Goal: Transaction & Acquisition: Purchase product/service

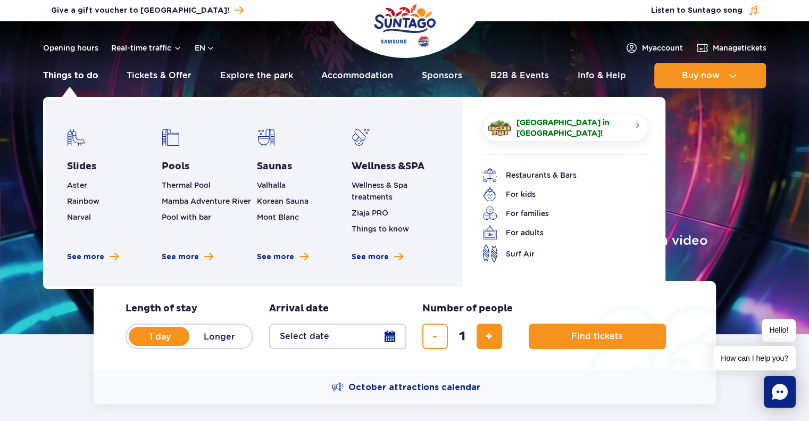
click at [66, 79] on link "Things to do" at bounding box center [70, 76] width 55 height 26
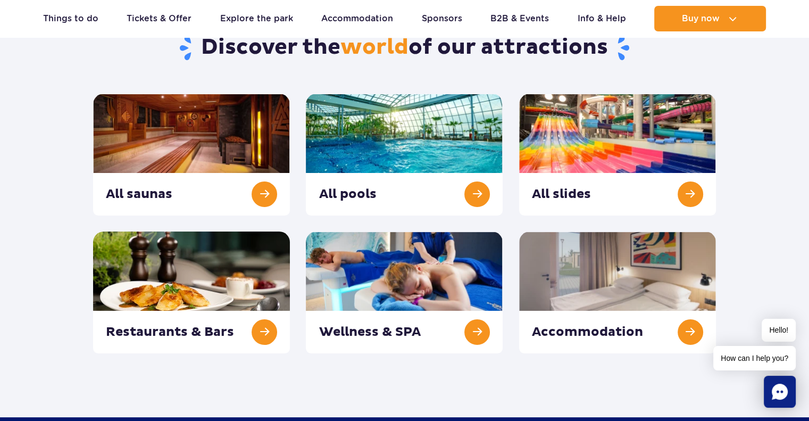
scroll to position [125, 0]
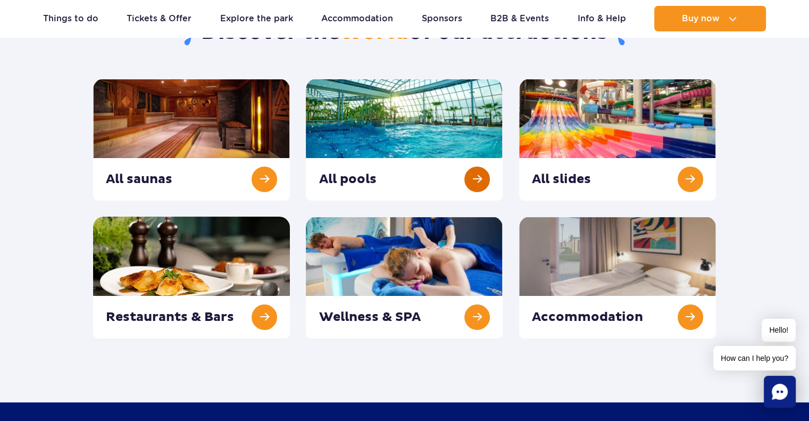
click at [476, 179] on link at bounding box center [404, 140] width 197 height 122
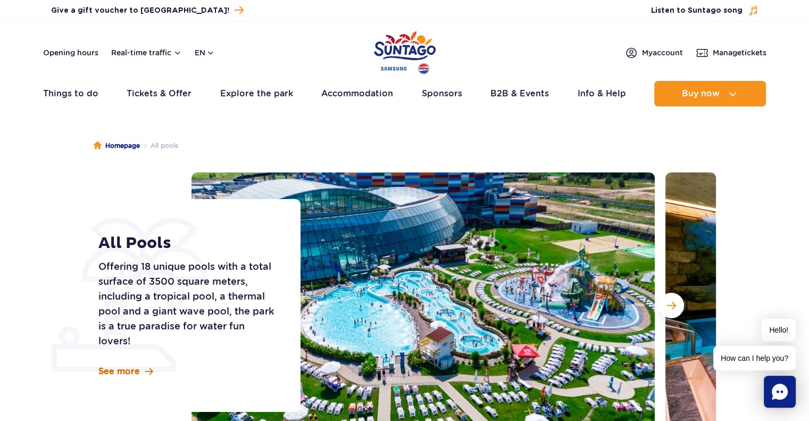
click at [115, 369] on span "See more" at bounding box center [118, 371] width 41 height 12
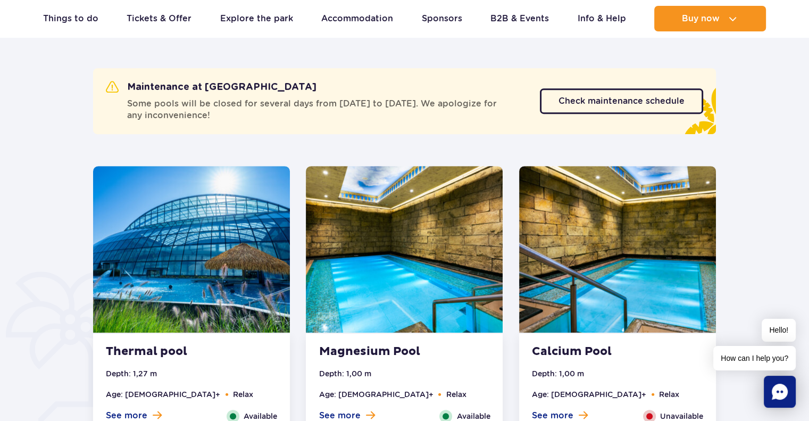
scroll to position [595, 0]
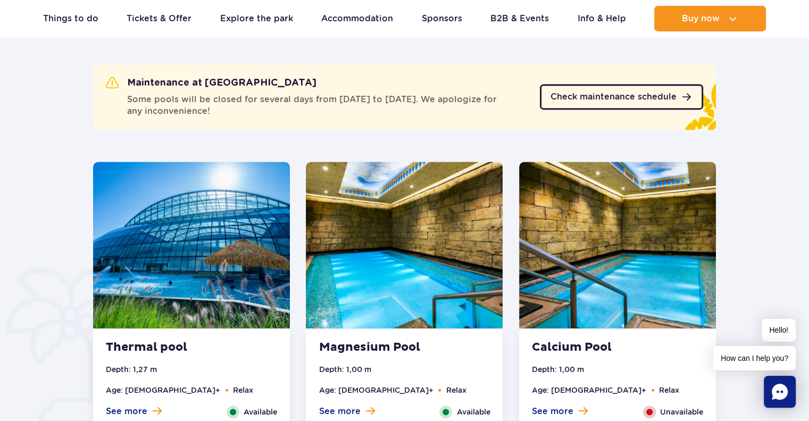
click at [598, 92] on span "Check maintenance schedule" at bounding box center [613, 96] width 126 height 9
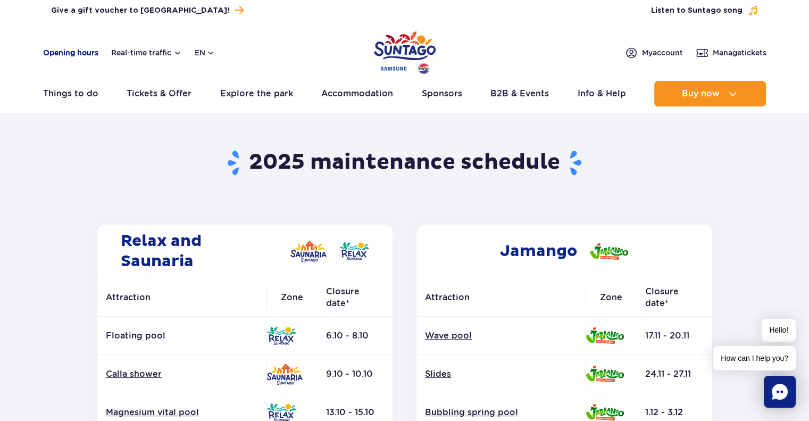
click at [87, 53] on link "Opening hours" at bounding box center [70, 52] width 55 height 11
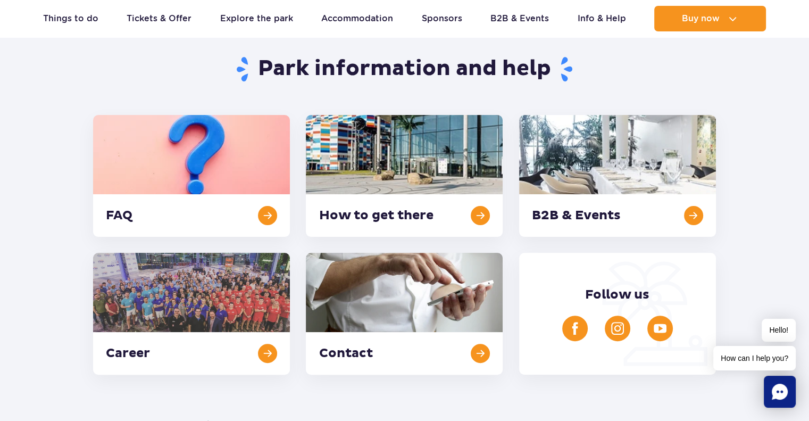
scroll to position [201, 0]
click at [221, 218] on link at bounding box center [191, 176] width 197 height 122
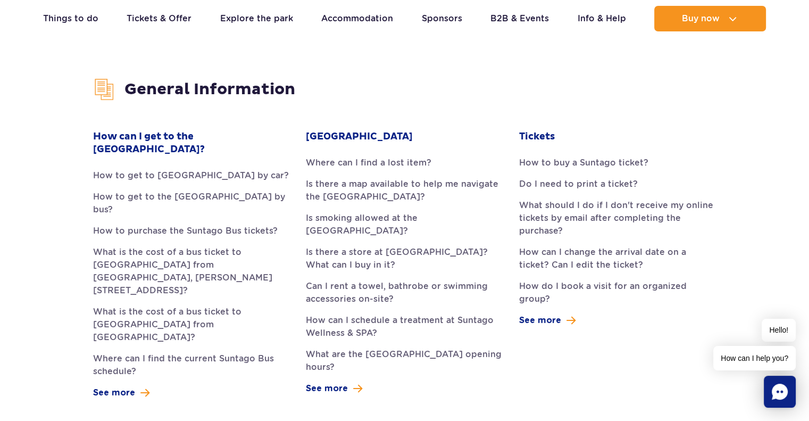
scroll to position [245, 0]
click at [152, 169] on link "How to get to [GEOGRAPHIC_DATA] by car?" at bounding box center [191, 175] width 197 height 13
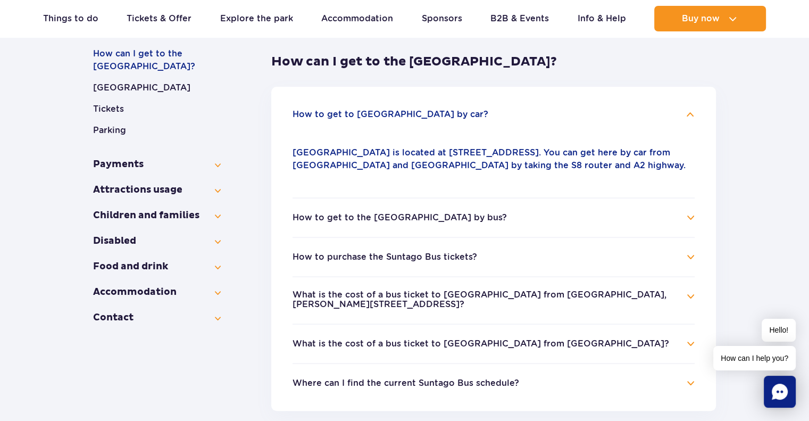
scroll to position [201, 0]
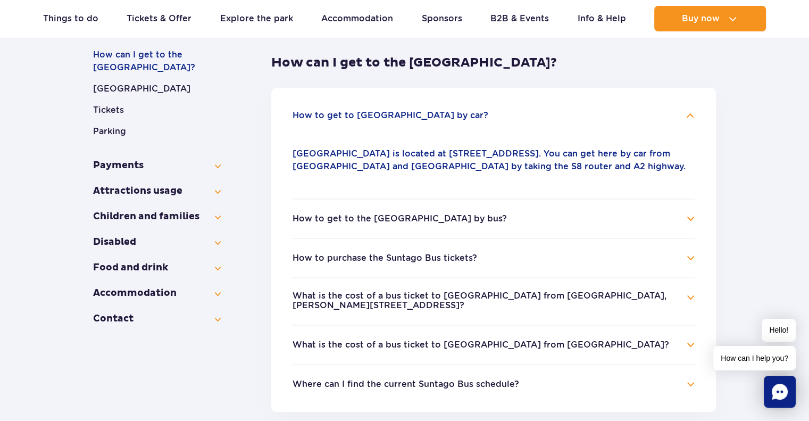
click at [432, 218] on button "How to get to the Suntago Water Park by bus?" at bounding box center [399, 219] width 214 height 10
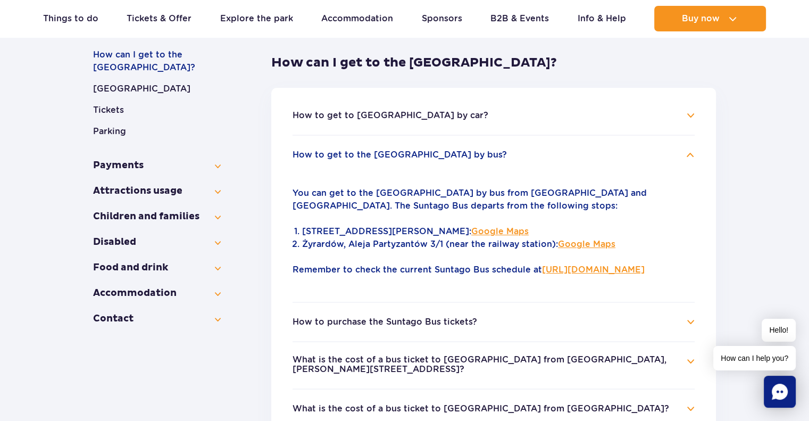
click at [542, 274] on link "https://parkofpoland.com/en/timetable" at bounding box center [593, 269] width 103 height 10
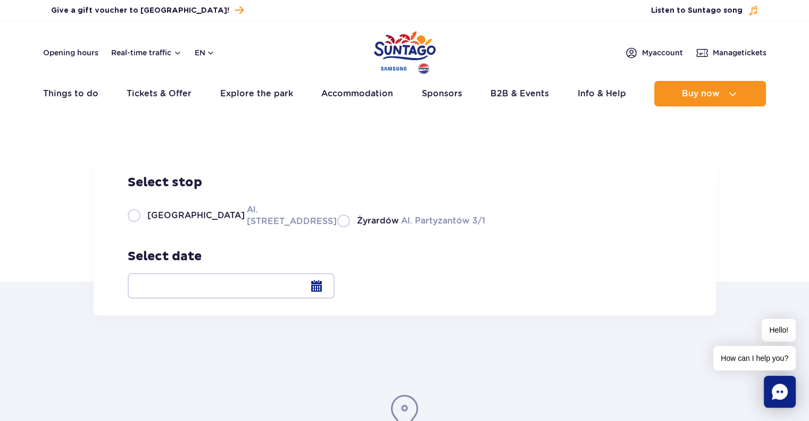
click at [337, 227] on label "Żyrardów Al. Partyzantów 3/1" at bounding box center [411, 220] width 148 height 13
click at [337, 227] on input "Żyrardów Al. Partyzantów 3/1" at bounding box center [343, 226] width 12 height 2
radio input "true"
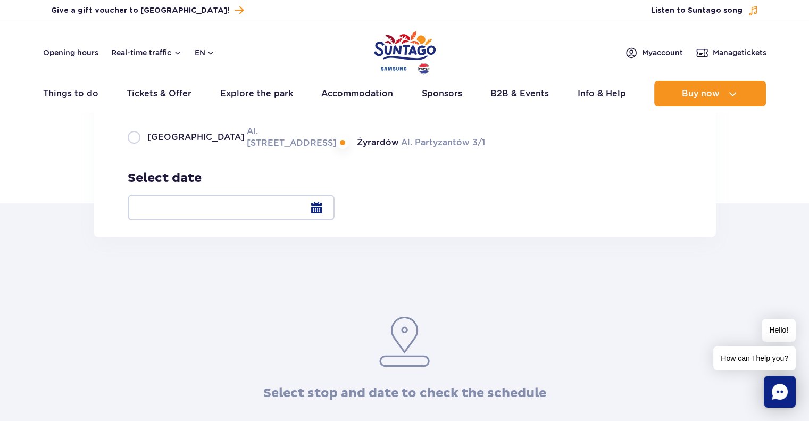
scroll to position [80, 0]
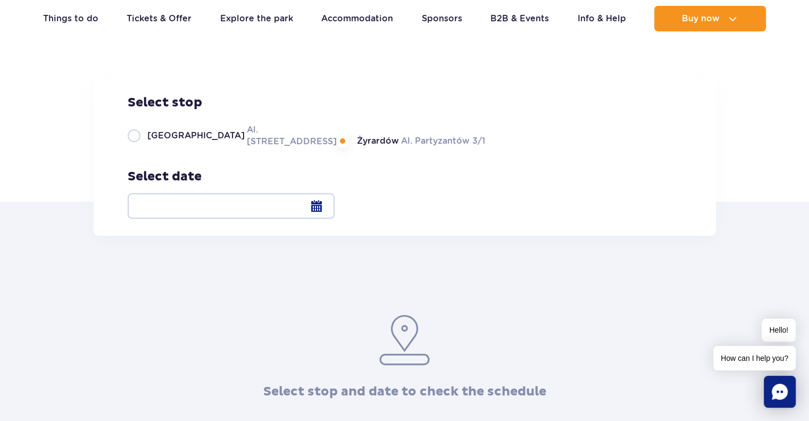
click at [334, 206] on div at bounding box center [231, 206] width 207 height 26
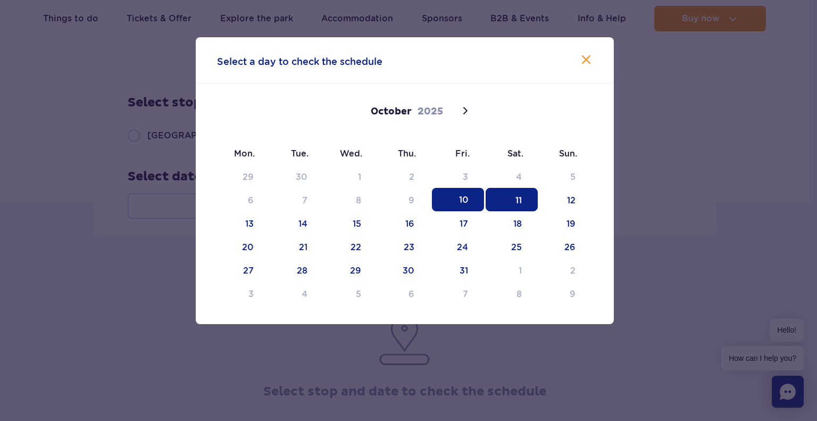
click at [519, 201] on span "11" at bounding box center [511, 199] width 52 height 23
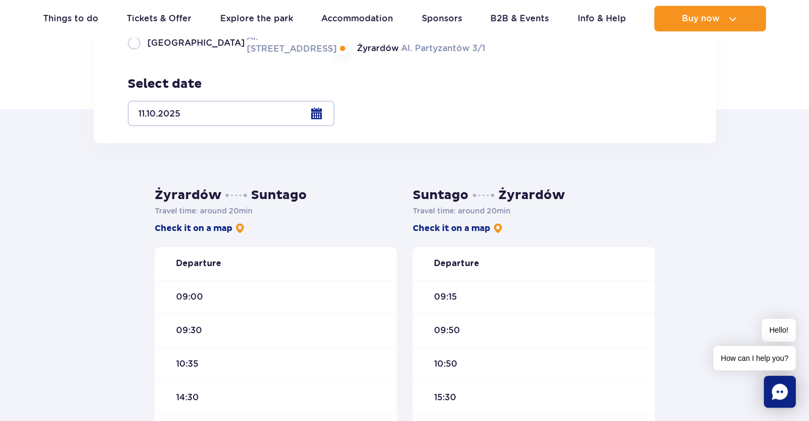
scroll to position [172, 0]
click at [334, 109] on div at bounding box center [231, 114] width 207 height 26
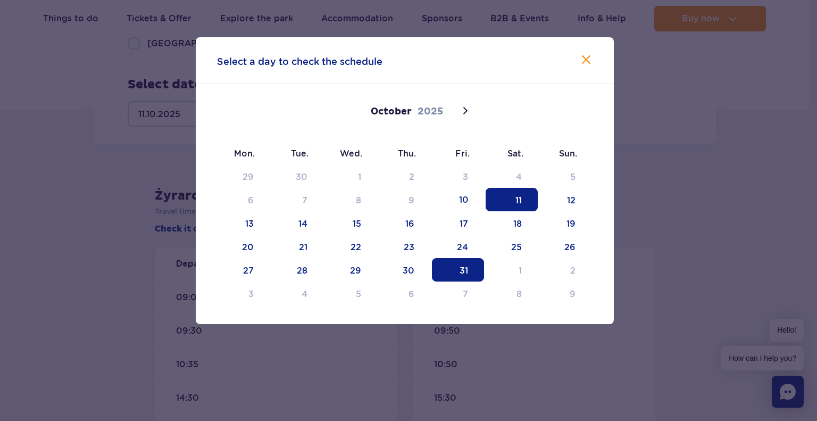
click at [460, 270] on span "31" at bounding box center [458, 269] width 52 height 23
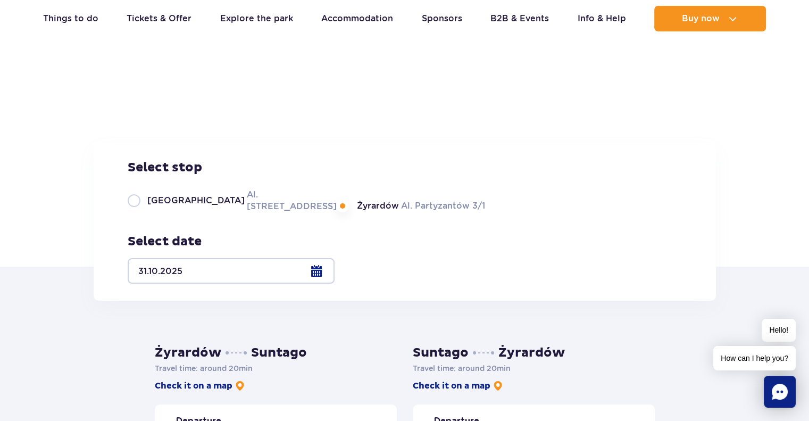
scroll to position [12, 0]
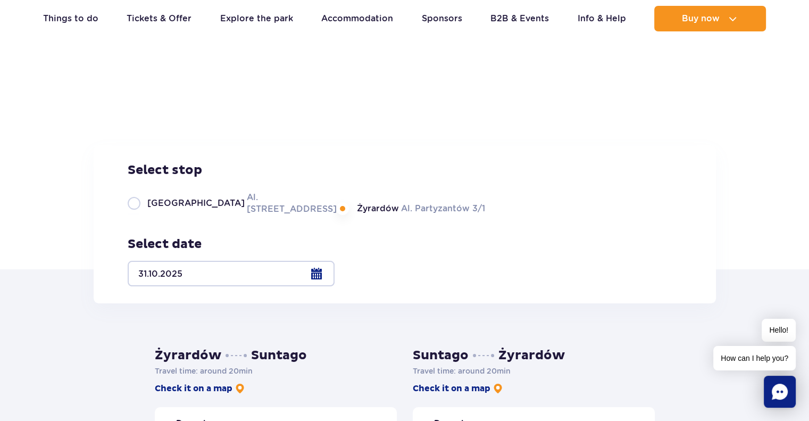
click at [208, 215] on label "Warsaw Al. Jerozolimskie 56" at bounding box center [226, 203] width 197 height 24
click at [139, 215] on input "Warsaw Al. Jerozolimskie 56" at bounding box center [134, 214] width 12 height 2
radio input "true"
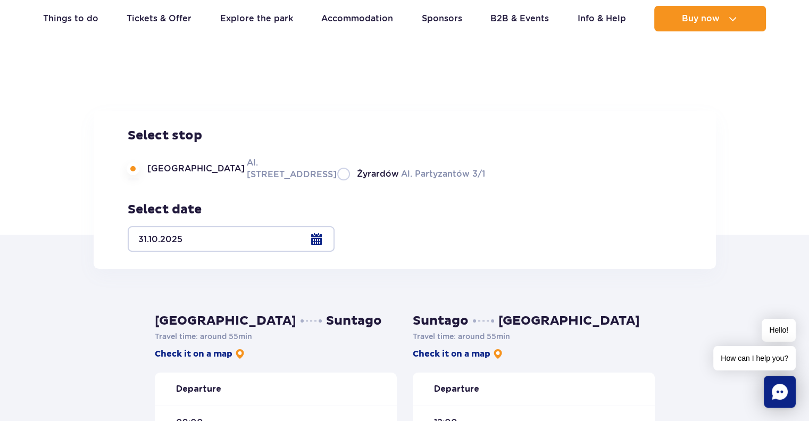
scroll to position [0, 0]
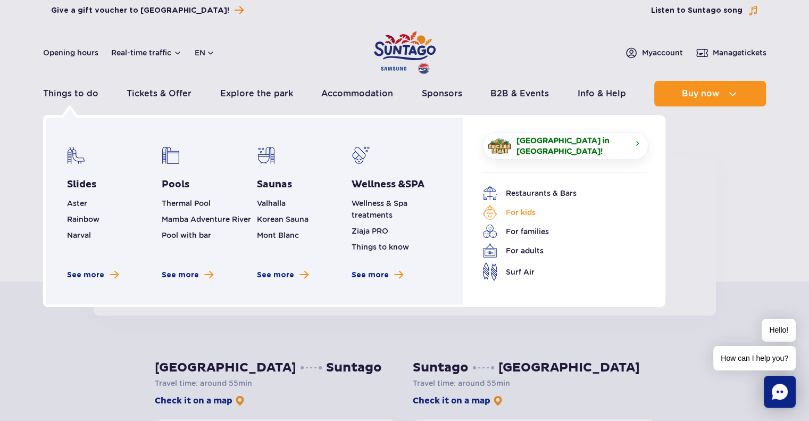
click at [519, 207] on link "For kids" at bounding box center [557, 212] width 150 height 15
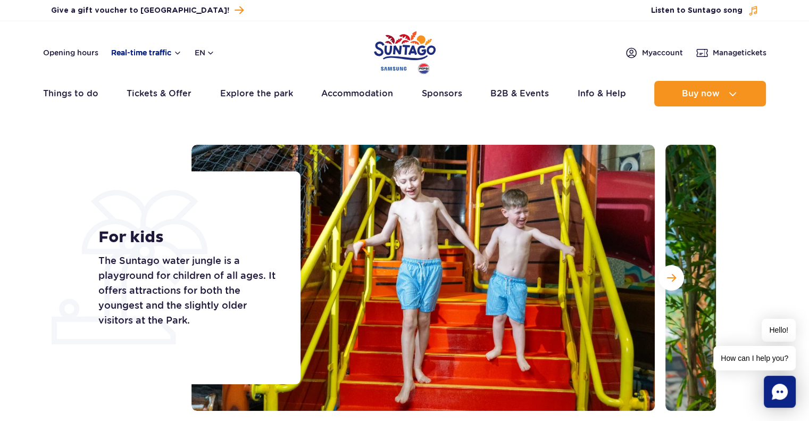
click at [141, 51] on button "Real-time traffic" at bounding box center [146, 52] width 71 height 9
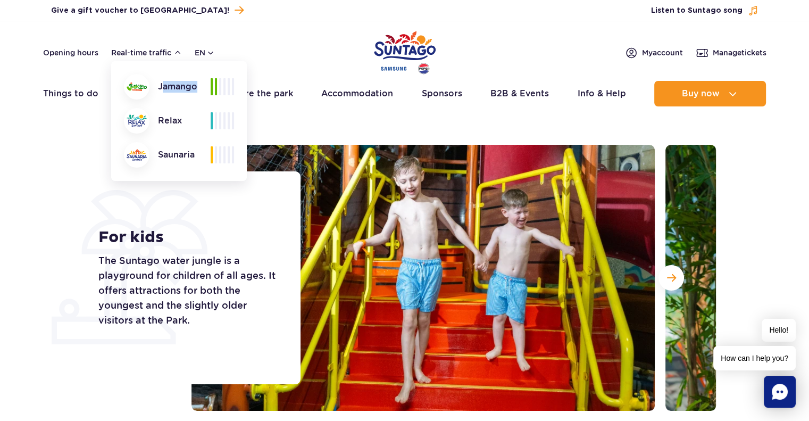
drag, startPoint x: 220, startPoint y: 80, endPoint x: 167, endPoint y: 86, distance: 52.4
click at [167, 86] on div "Jamango Relax Saunaria" at bounding box center [179, 121] width 110 height 94
click at [167, 86] on div "Jamango" at bounding box center [167, 87] width 87 height 26
click at [81, 53] on link "Opening hours" at bounding box center [70, 52] width 55 height 11
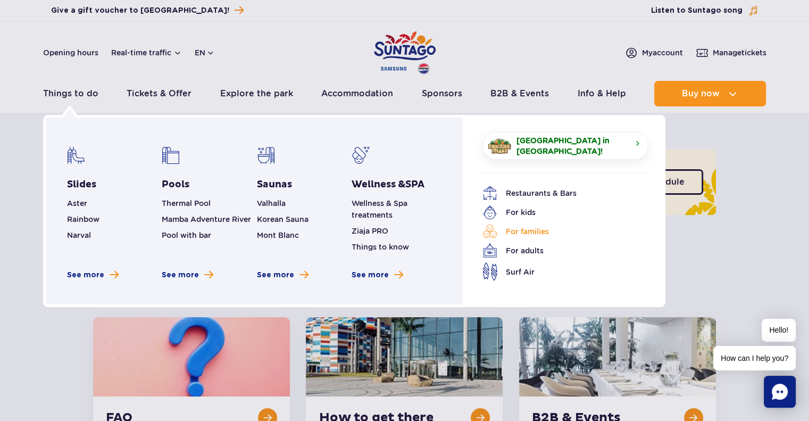
click at [524, 229] on link "For families" at bounding box center [557, 231] width 150 height 15
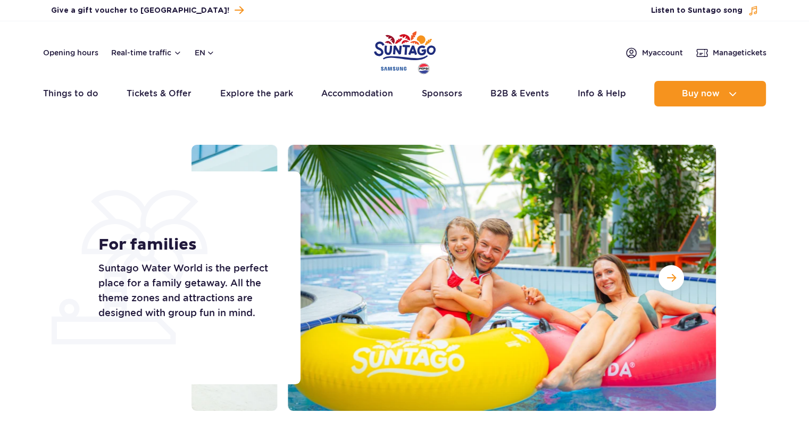
click at [89, 281] on div "For families Suntago Water World is the perfect place for a family getaway. All…" at bounding box center [404, 278] width 638 height 266
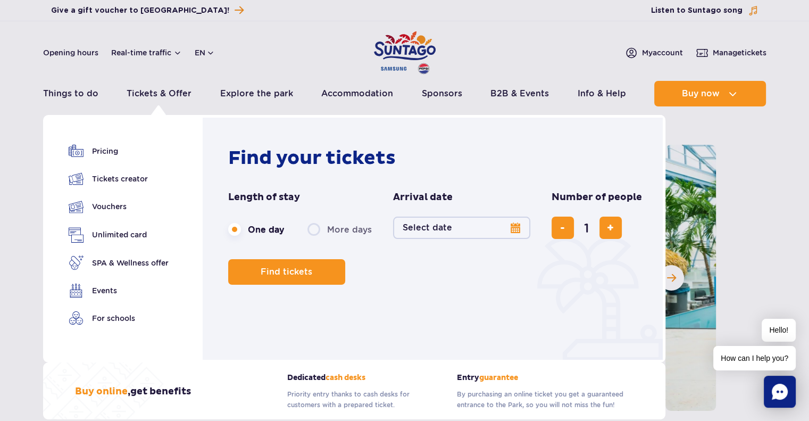
click at [461, 223] on button "Select date" at bounding box center [461, 227] width 137 height 22
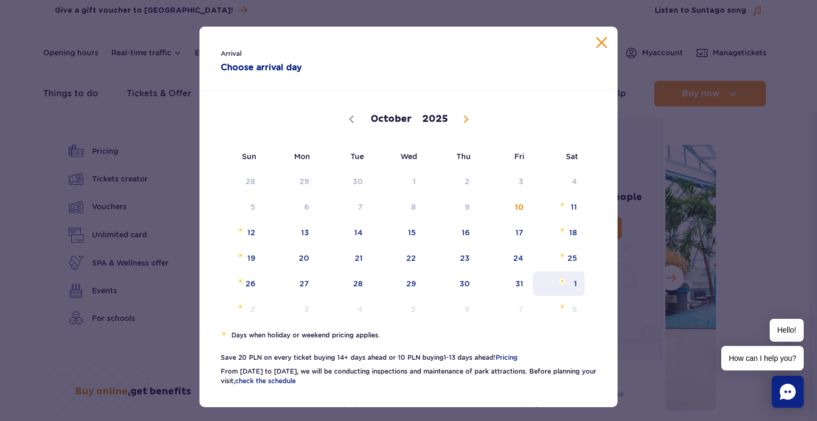
click at [566, 280] on span "1" at bounding box center [559, 283] width 54 height 24
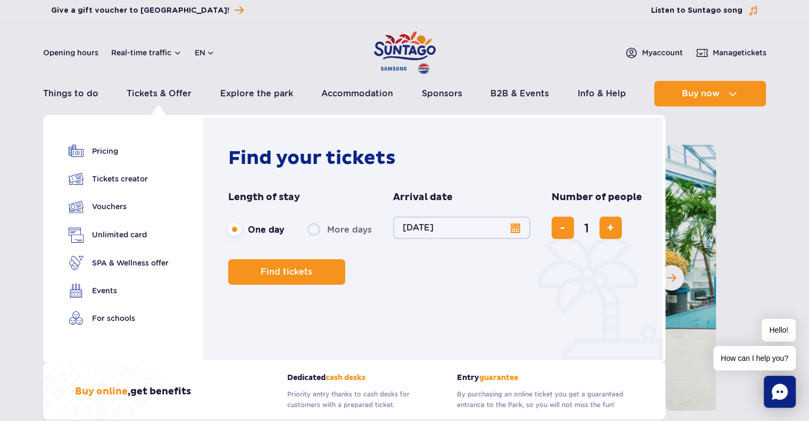
click at [453, 255] on form "Length of stay length of stay in navigation One day More days Arrival date Arri…" at bounding box center [435, 238] width 414 height 94
click at [607, 228] on span "add ticket" at bounding box center [610, 228] width 7 height 0
type input "4"
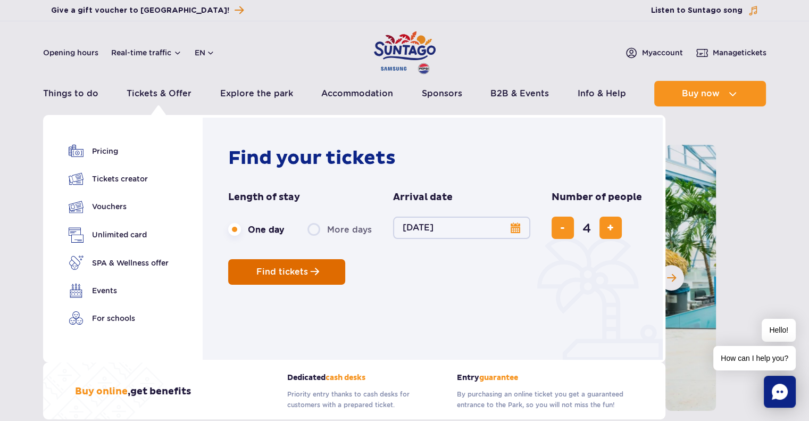
click at [272, 272] on span "Find tickets" at bounding box center [282, 272] width 52 height 10
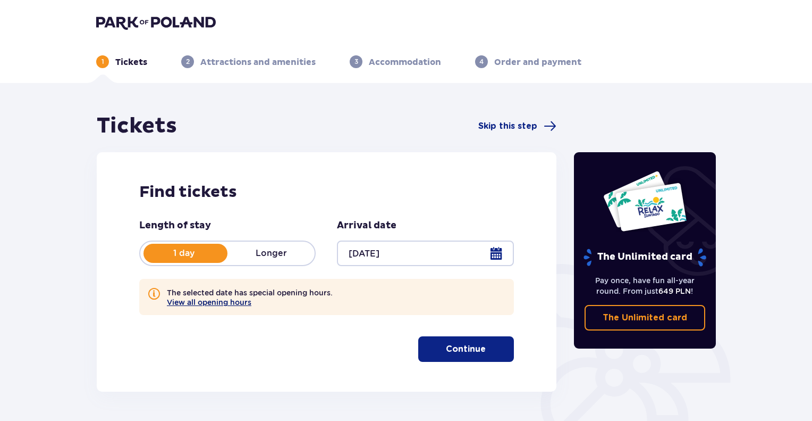
click at [229, 304] on button "View all opening hours" at bounding box center [209, 302] width 85 height 9
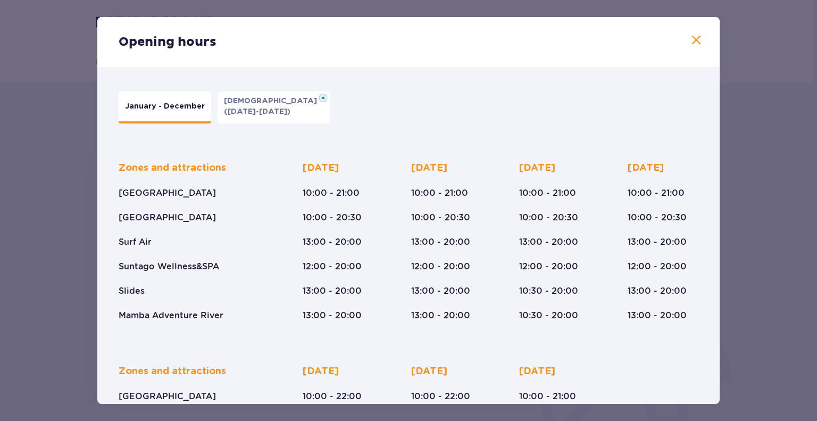
click at [250, 108] on p "([DATE]-[DATE])" at bounding box center [257, 111] width 66 height 11
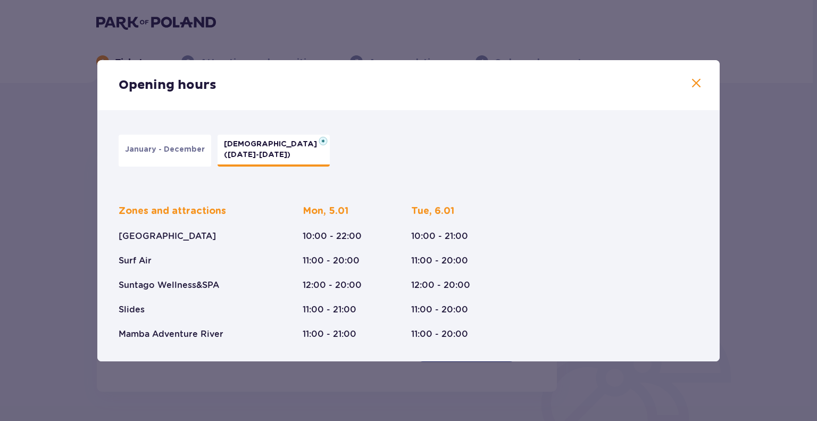
click at [170, 150] on p "January - December" at bounding box center [165, 149] width 80 height 11
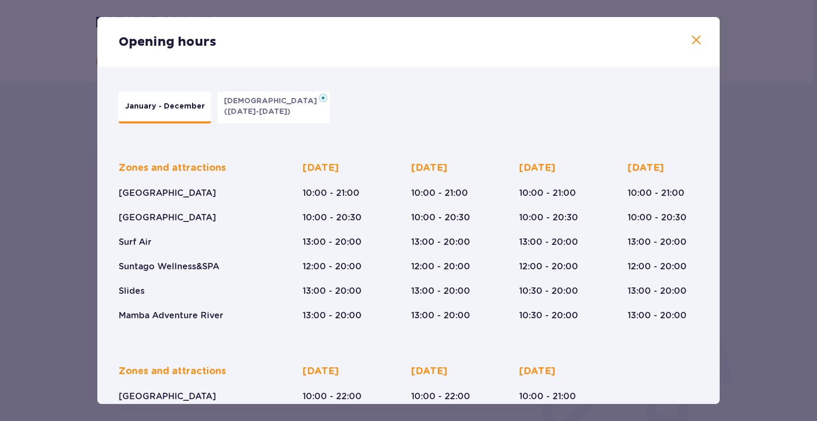
click at [689, 38] on span at bounding box center [695, 40] width 13 height 13
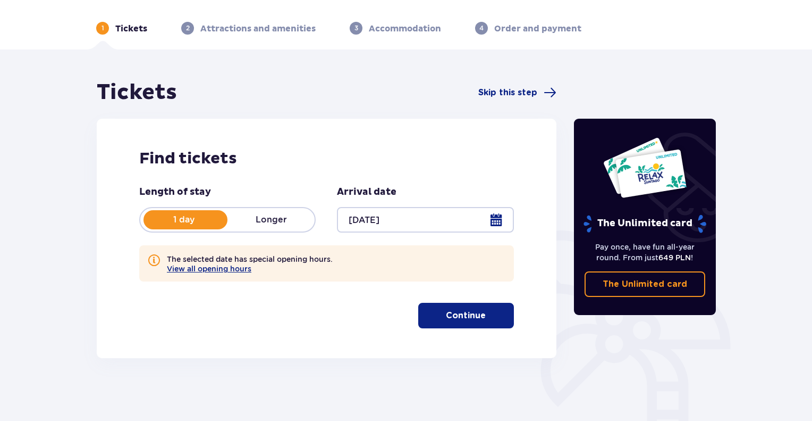
scroll to position [34, 0]
click at [462, 314] on p "Continue" at bounding box center [466, 315] width 40 height 12
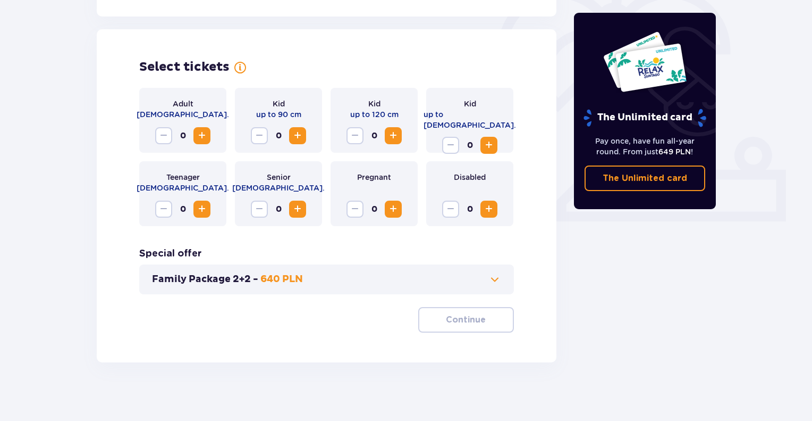
scroll to position [334, 0]
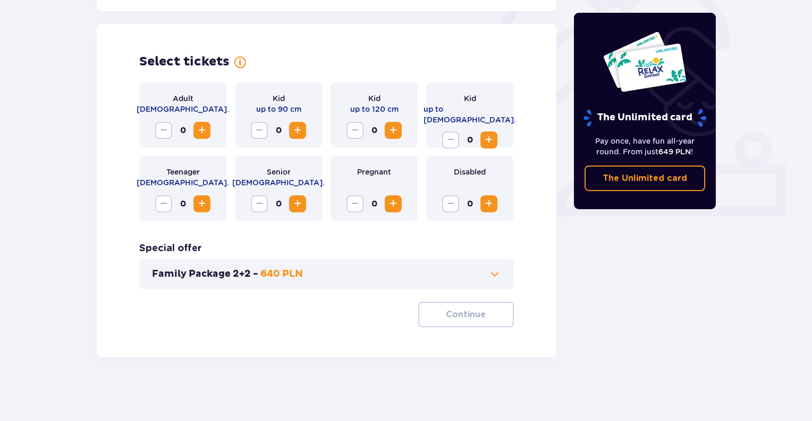
click at [205, 132] on span "Increase" at bounding box center [202, 130] width 13 height 13
click at [389, 131] on span "Increase" at bounding box center [393, 130] width 13 height 13
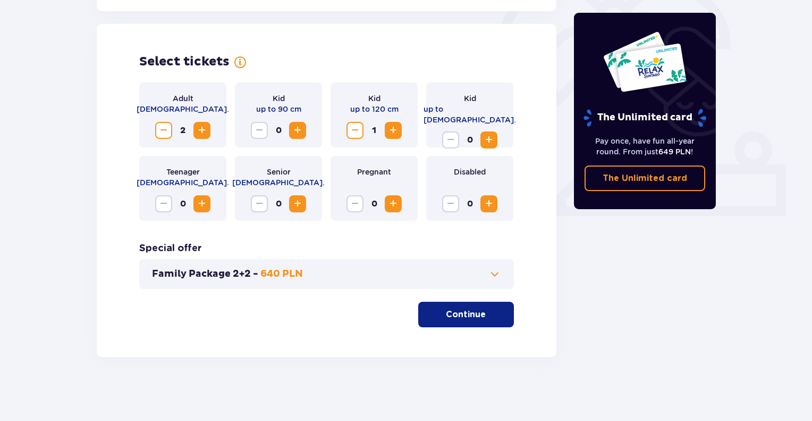
click at [389, 131] on span "Increase" at bounding box center [393, 130] width 13 height 13
click at [491, 275] on span at bounding box center [495, 273] width 13 height 13
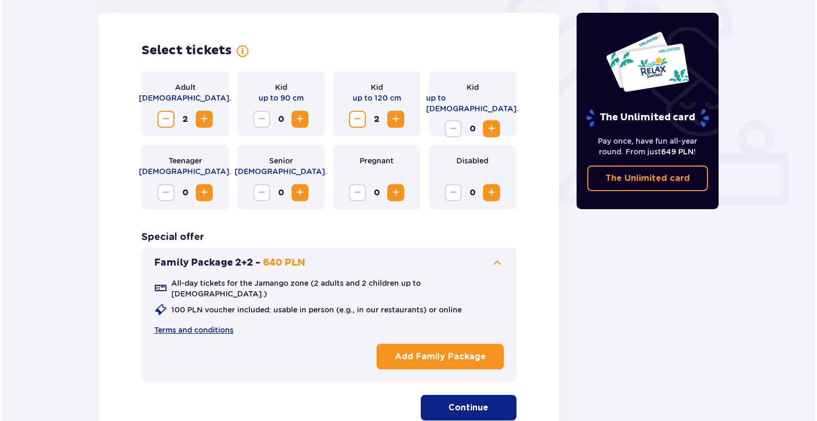
scroll to position [344, 0]
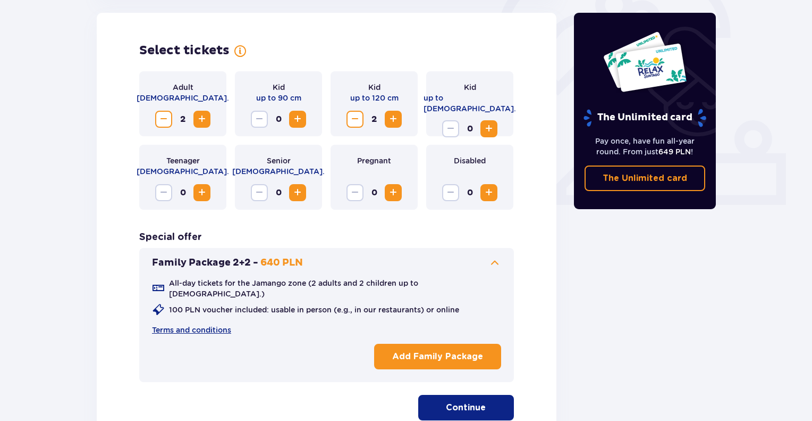
click at [431, 350] on p "Add Family Package" at bounding box center [437, 356] width 91 height 12
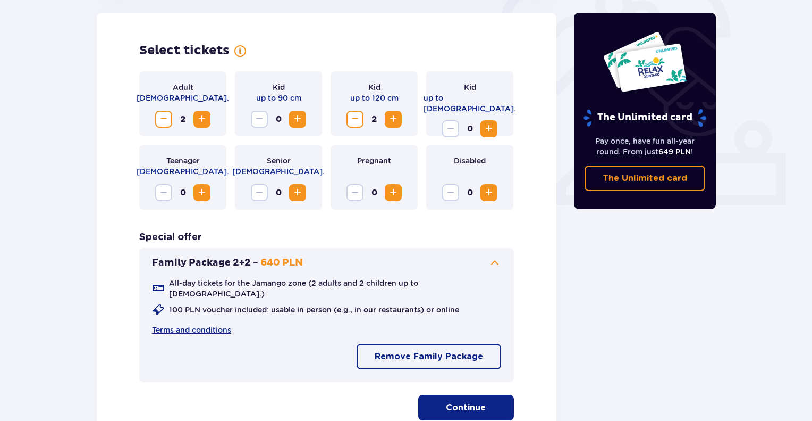
click at [472, 401] on p "Continue" at bounding box center [466, 407] width 40 height 12
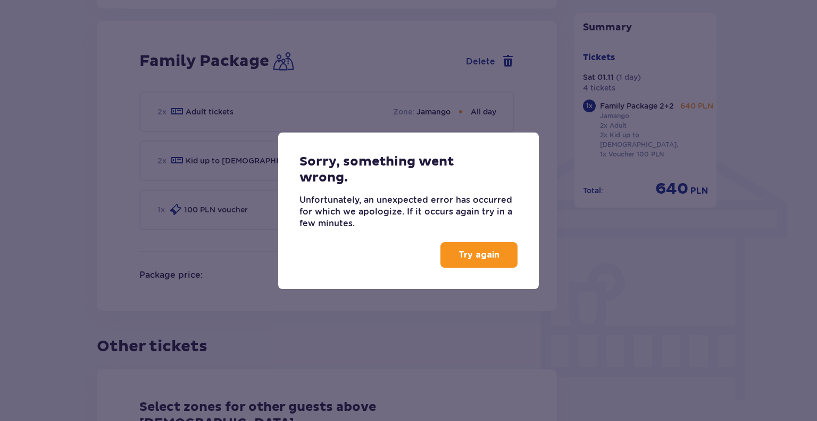
scroll to position [748, 0]
click at [477, 257] on p "Try again" at bounding box center [478, 255] width 41 height 12
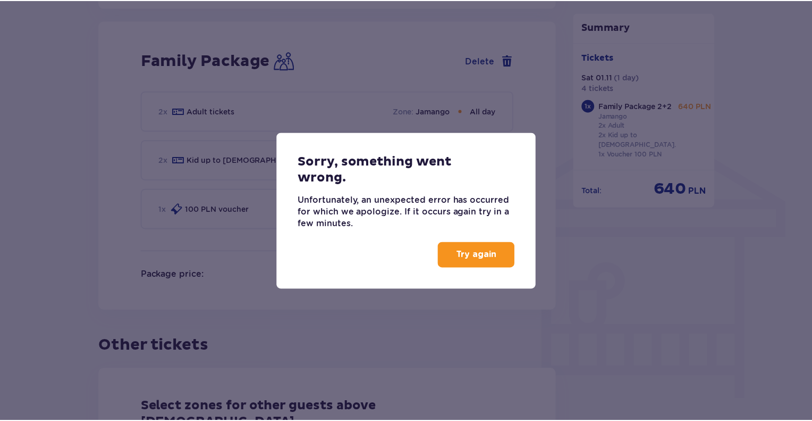
scroll to position [652, 0]
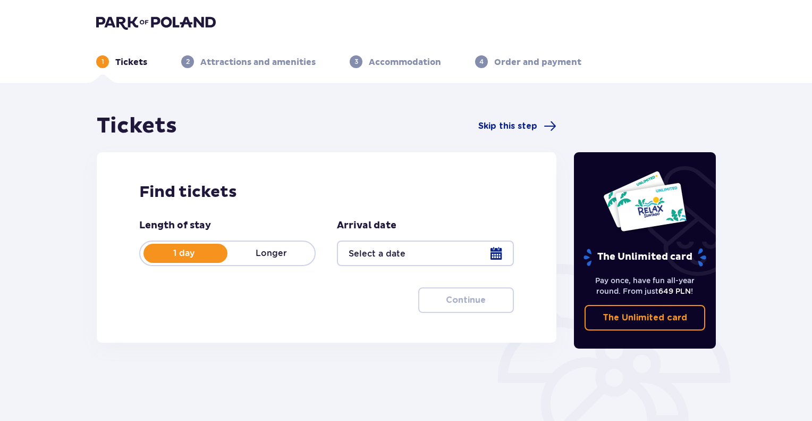
click at [393, 255] on div at bounding box center [425, 253] width 176 height 26
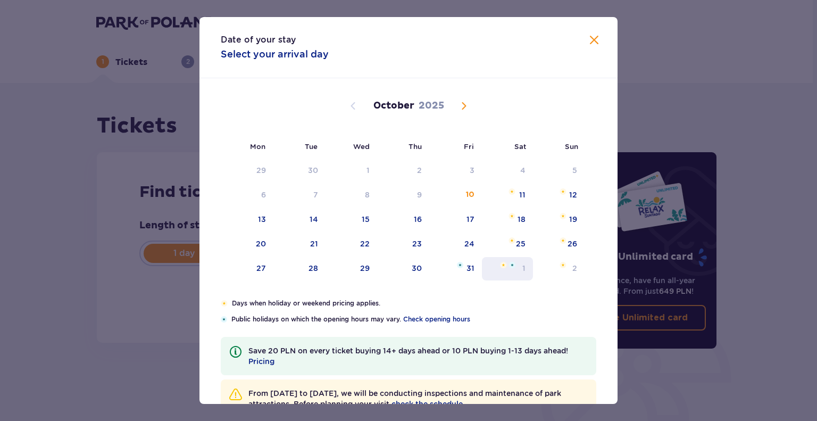
scroll to position [35, 0]
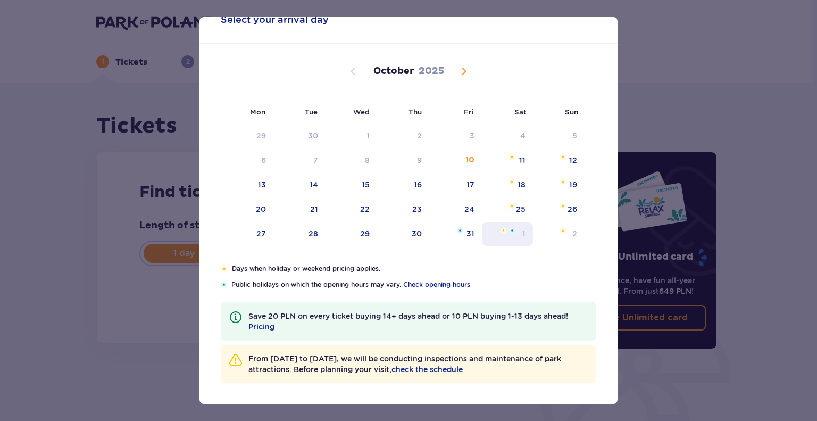
click at [512, 234] on div "1" at bounding box center [508, 233] width 52 height 23
type input "[DATE]"
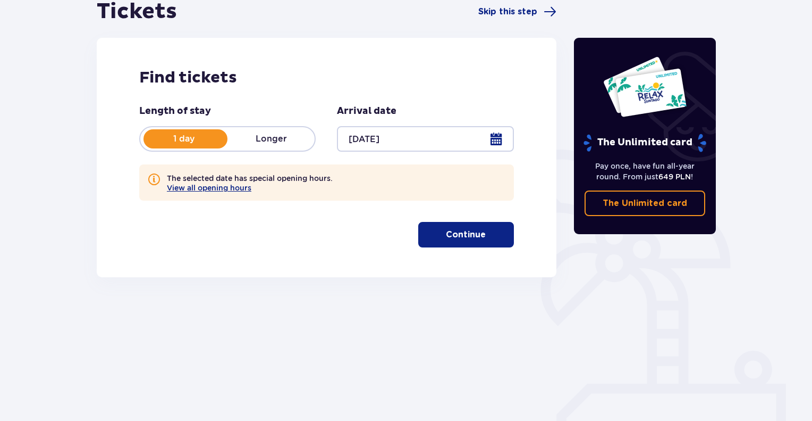
scroll to position [121, 0]
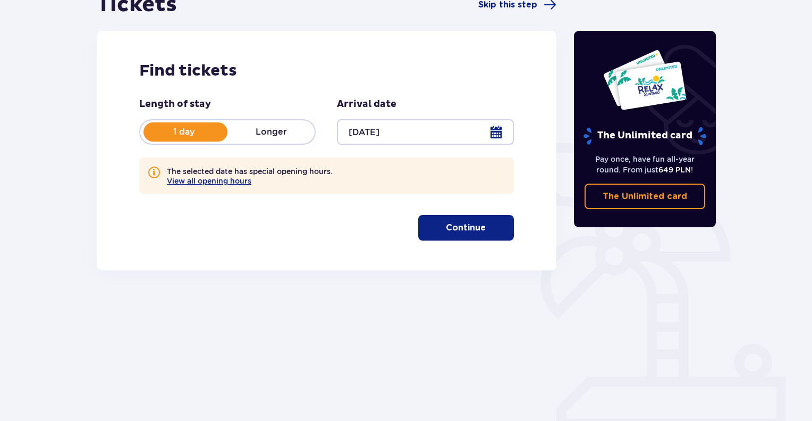
click at [464, 225] on p "Continue" at bounding box center [466, 228] width 40 height 12
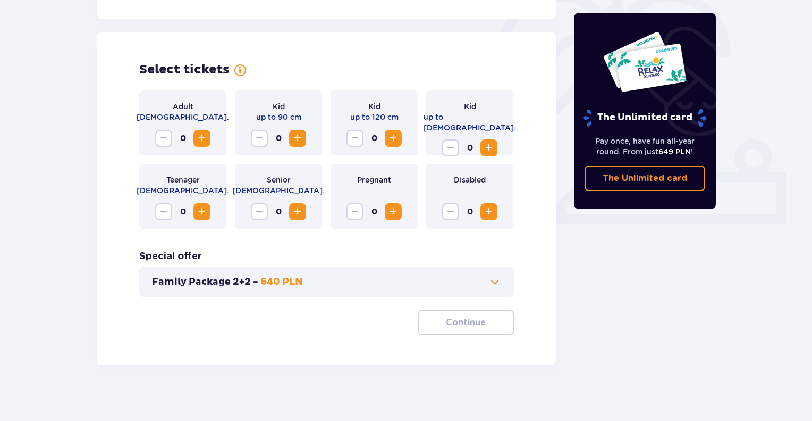
scroll to position [334, 0]
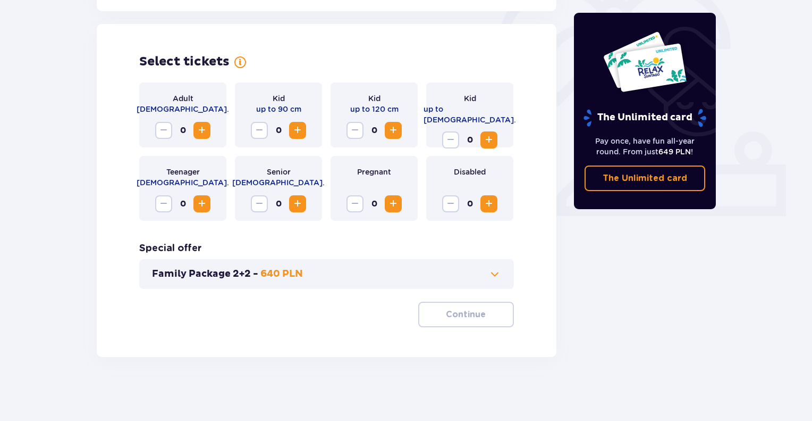
click at [436, 276] on button "Family Package 2+2 - 640 PLN" at bounding box center [326, 273] width 349 height 13
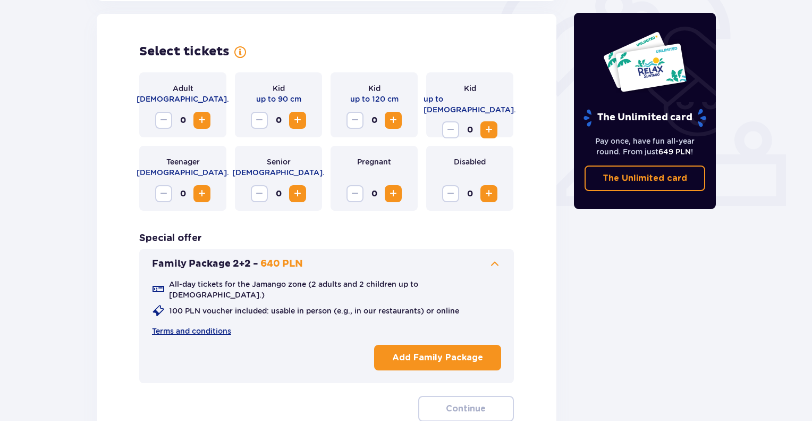
scroll to position [344, 0]
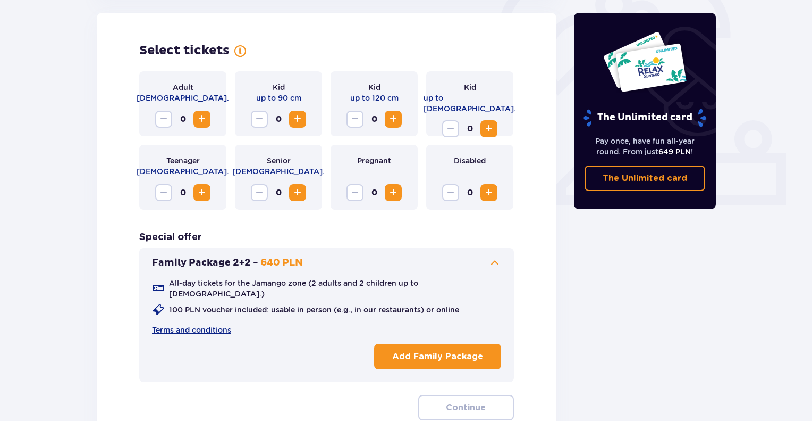
click at [443, 350] on p "Add Family Package" at bounding box center [437, 356] width 91 height 12
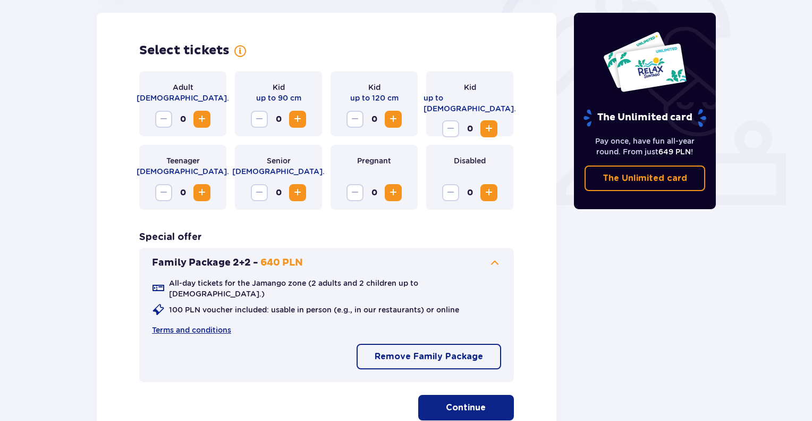
click at [466, 401] on p "Continue" at bounding box center [466, 407] width 40 height 12
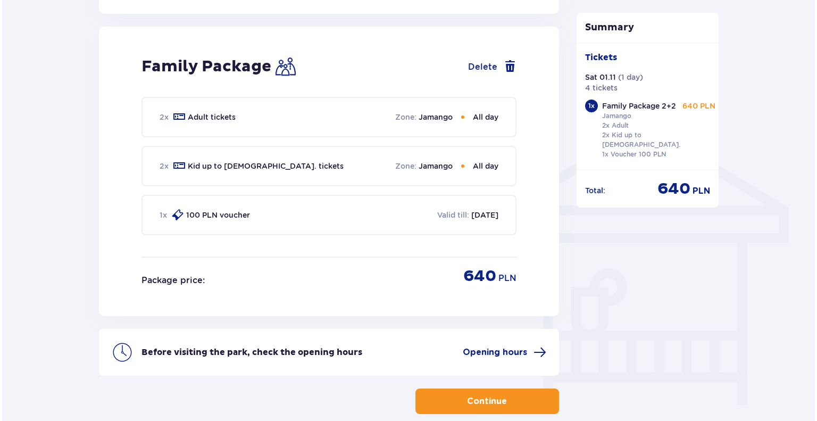
scroll to position [743, 0]
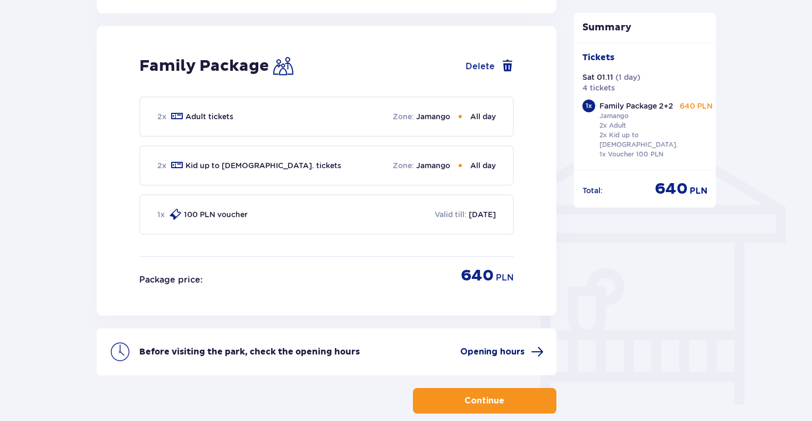
click at [500, 346] on span "Opening hours" at bounding box center [492, 352] width 64 height 12
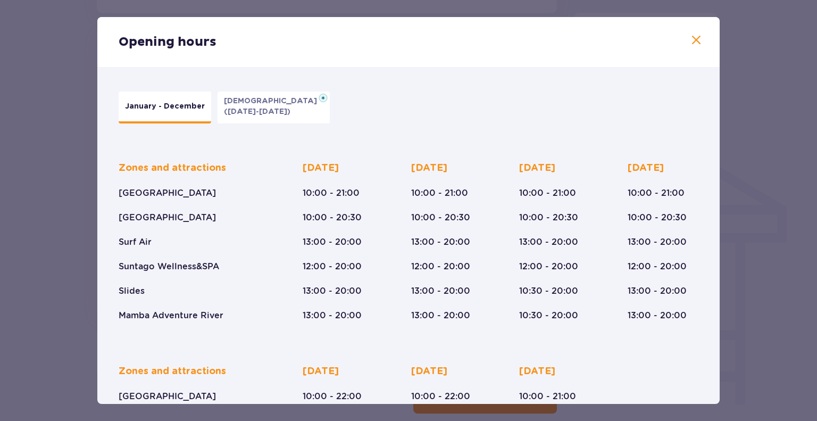
click at [66, 189] on div "Opening hours January - December [DATE] ([DATE]-[DATE]) Zones and attractions […" at bounding box center [408, 210] width 817 height 421
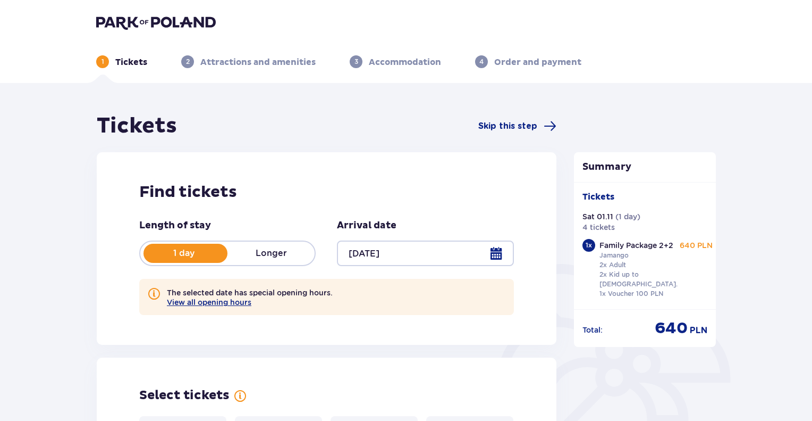
click at [272, 245] on div "1 day Longer" at bounding box center [227, 253] width 176 height 26
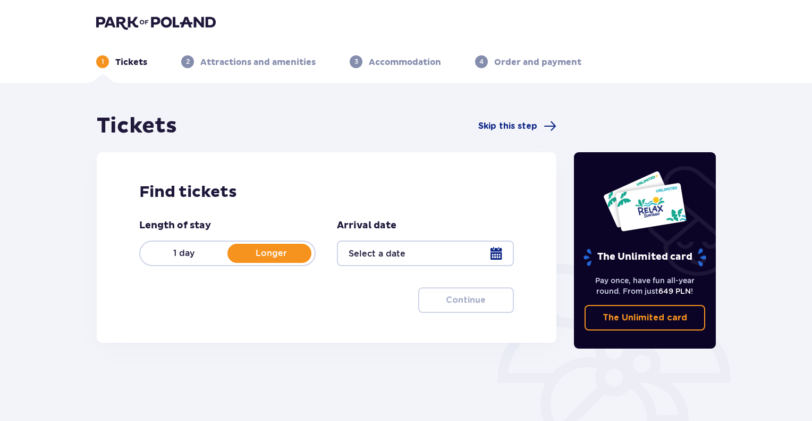
click at [404, 255] on div at bounding box center [425, 253] width 176 height 26
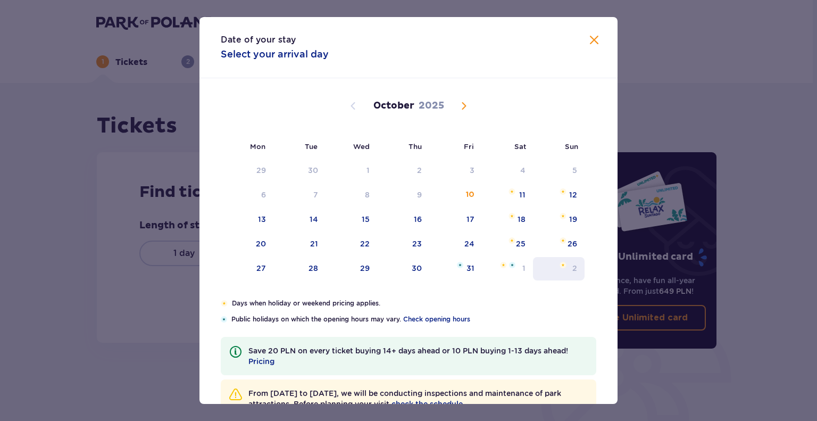
click at [565, 265] on div "2" at bounding box center [559, 268] width 52 height 23
click at [462, 105] on span "Next month" at bounding box center [463, 105] width 13 height 13
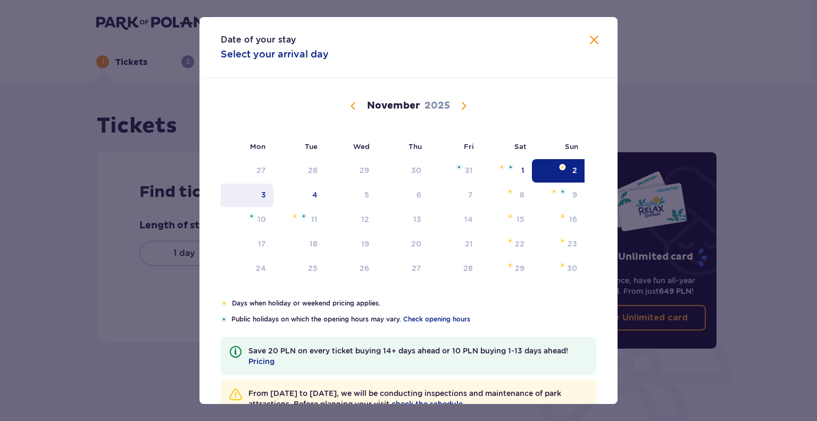
click at [261, 195] on div "3" at bounding box center [263, 194] width 5 height 11
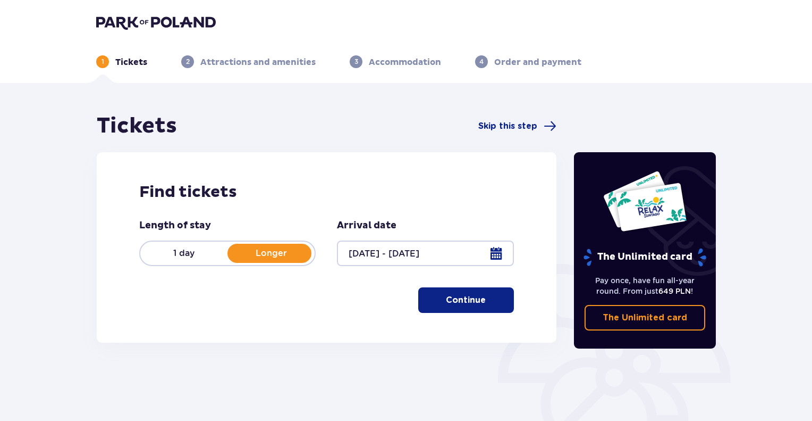
click at [363, 195] on h2 "Find tickets" at bounding box center [326, 192] width 375 height 20
click at [494, 251] on div at bounding box center [425, 253] width 176 height 26
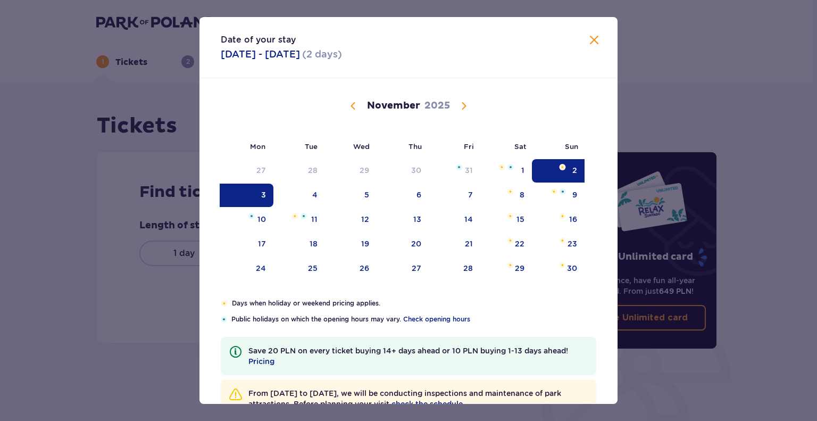
click at [246, 195] on div "3" at bounding box center [247, 194] width 53 height 23
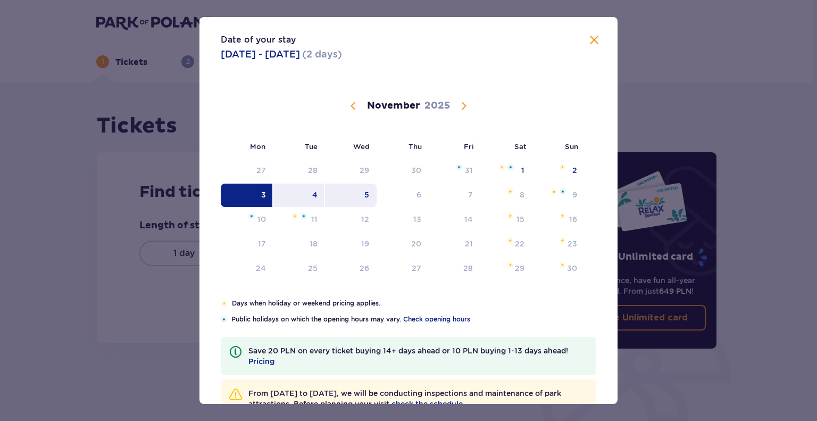
click at [351, 199] on div "5" at bounding box center [351, 194] width 52 height 23
type input "[DATE] - [DATE]"
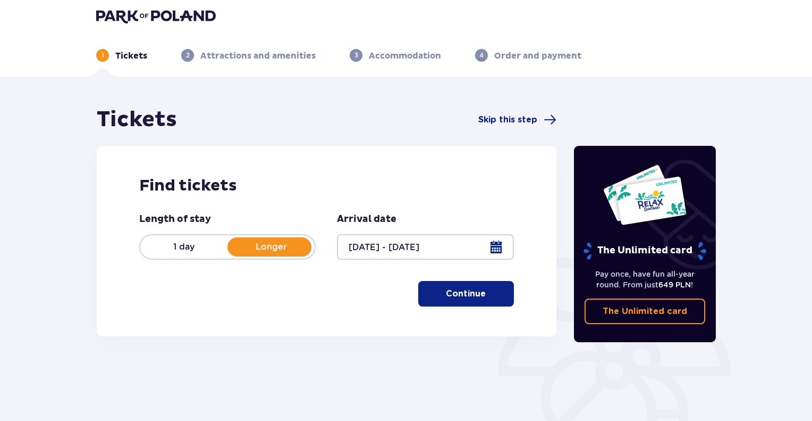
scroll to position [9, 0]
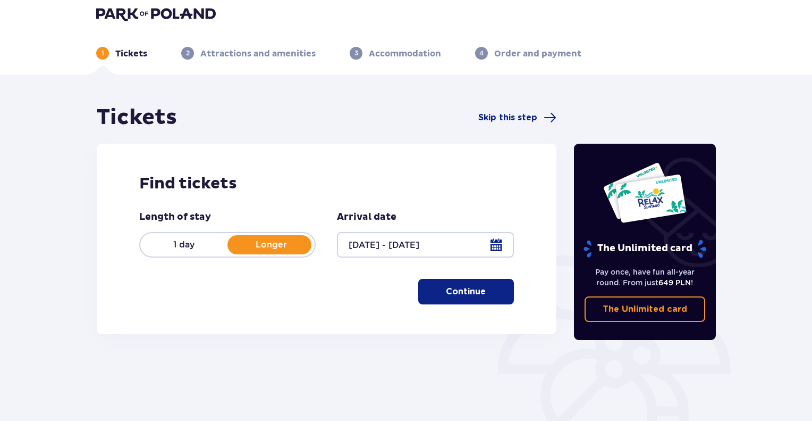
click at [461, 291] on p "Continue" at bounding box center [466, 291] width 40 height 12
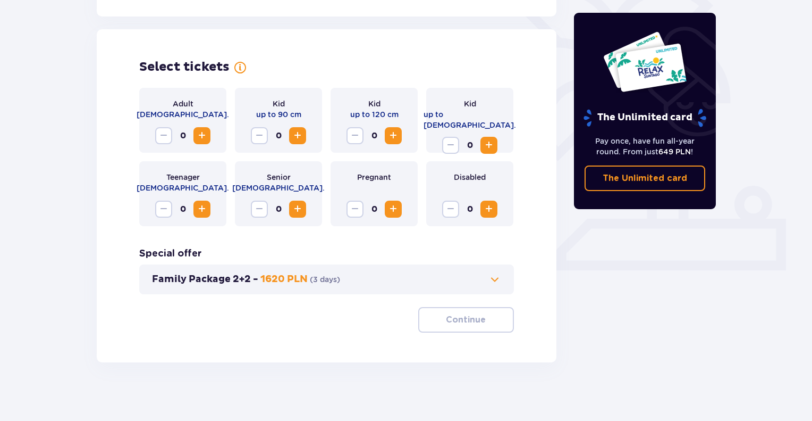
scroll to position [284, 0]
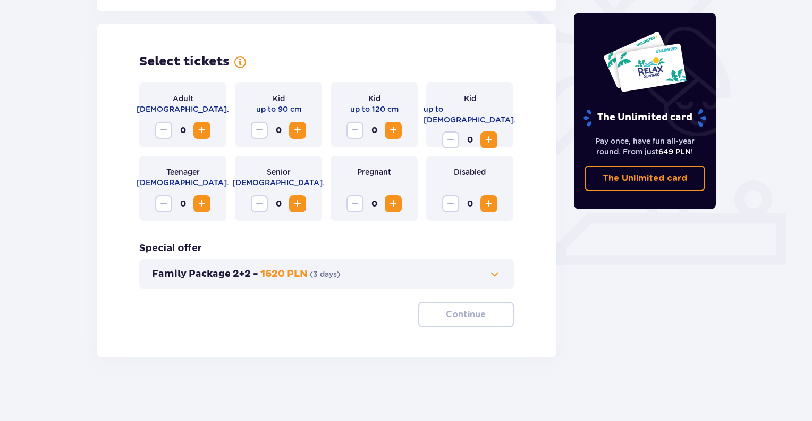
click at [360, 276] on button "Family Package 2+2 - 1620 PLN ( 3 days )" at bounding box center [326, 273] width 349 height 13
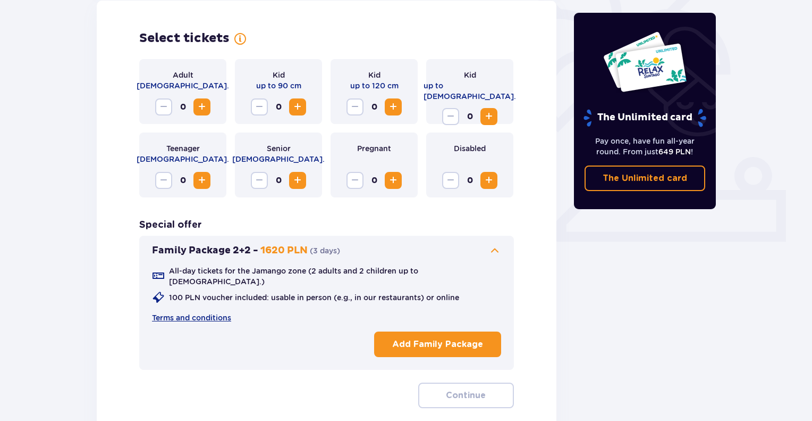
scroll to position [310, 0]
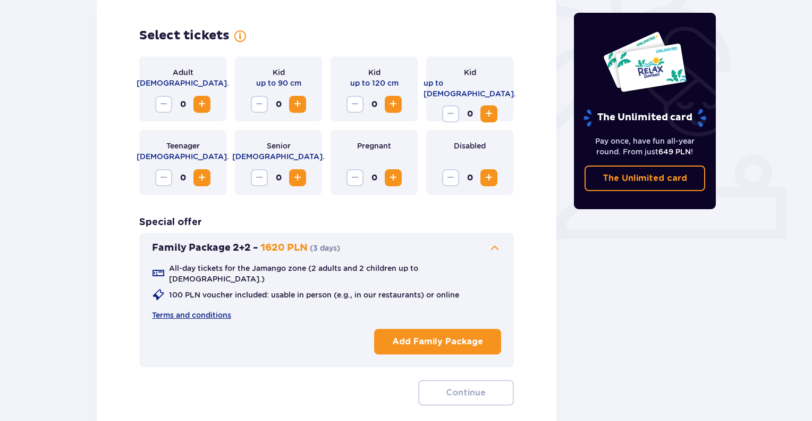
click at [204, 103] on span "Increase" at bounding box center [202, 104] width 13 height 13
click at [392, 106] on span "Increase" at bounding box center [393, 104] width 13 height 13
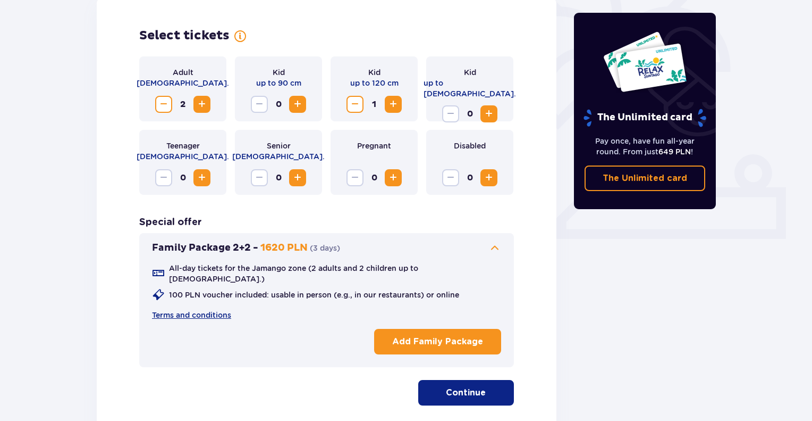
click at [392, 106] on span "Increase" at bounding box center [393, 104] width 13 height 13
click at [469, 386] on p "Continue" at bounding box center [466, 392] width 40 height 12
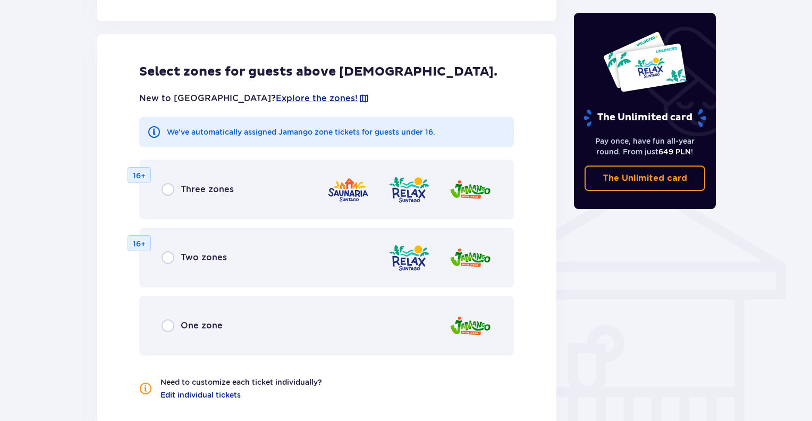
scroll to position [698, 0]
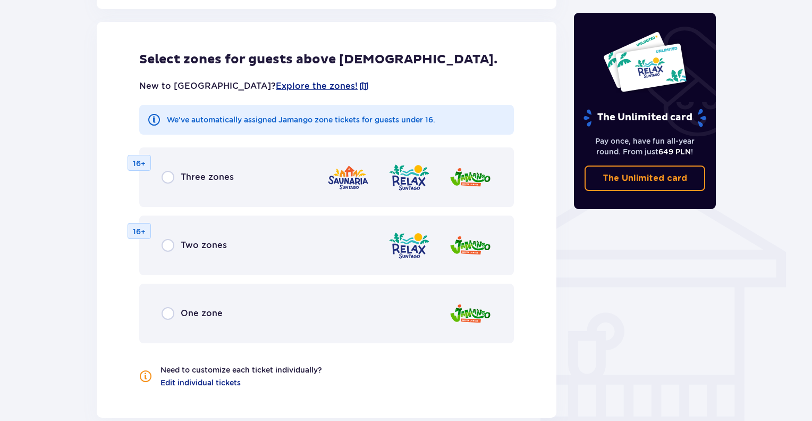
click at [170, 307] on input "radio" at bounding box center [168, 313] width 13 height 13
radio input "true"
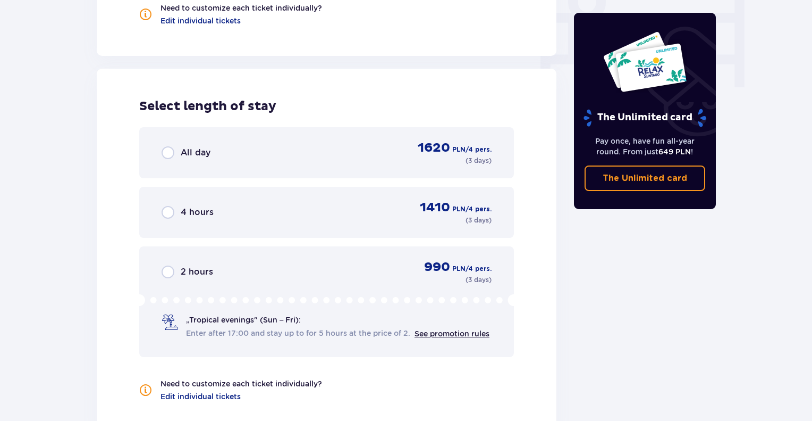
scroll to position [1061, 0]
click at [165, 145] on input "radio" at bounding box center [168, 151] width 13 height 13
radio input "true"
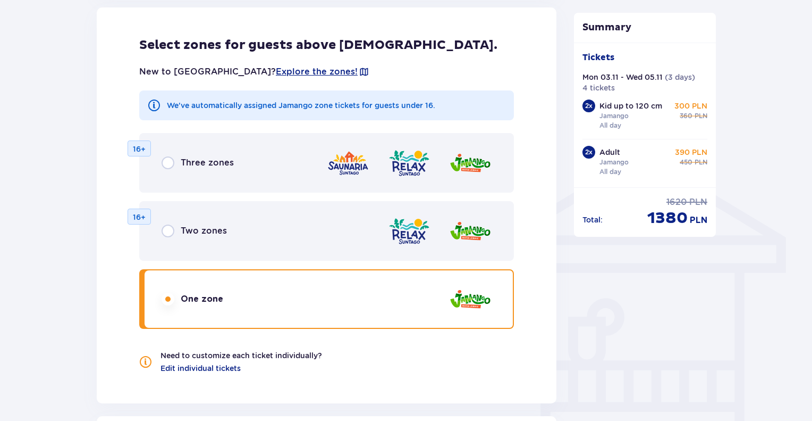
scroll to position [709, 0]
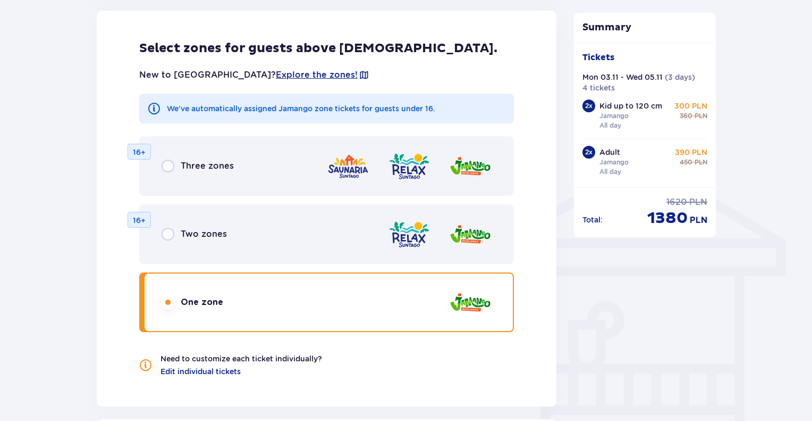
click at [169, 228] on input "radio" at bounding box center [168, 234] width 13 height 13
radio input "true"
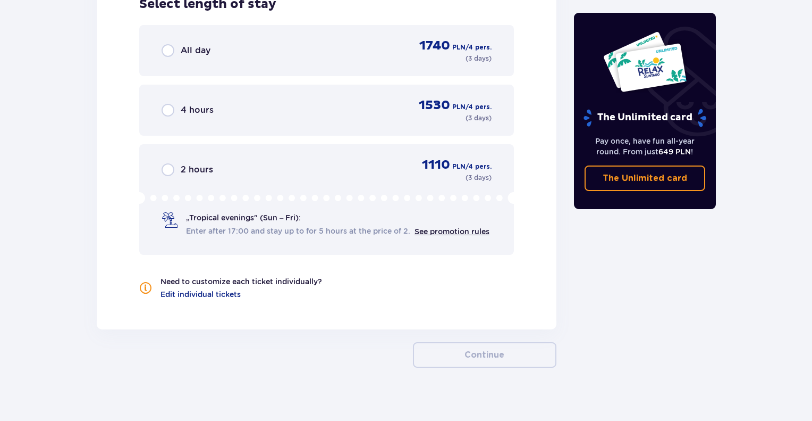
scroll to position [1162, 0]
click at [181, 288] on span "Edit individual tickets" at bounding box center [201, 293] width 80 height 11
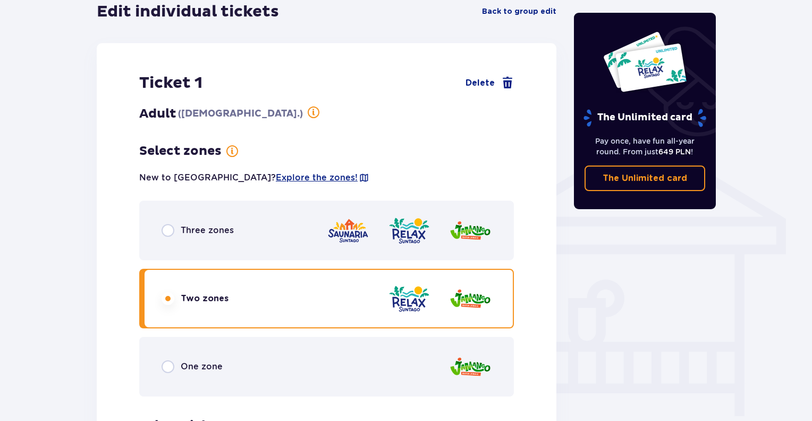
scroll to position [730, 0]
click at [166, 224] on input "radio" at bounding box center [168, 230] width 13 height 13
radio input "true"
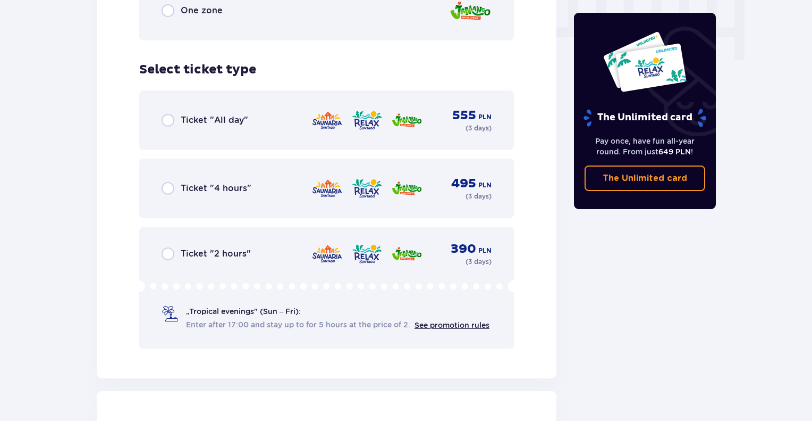
scroll to position [1089, 0]
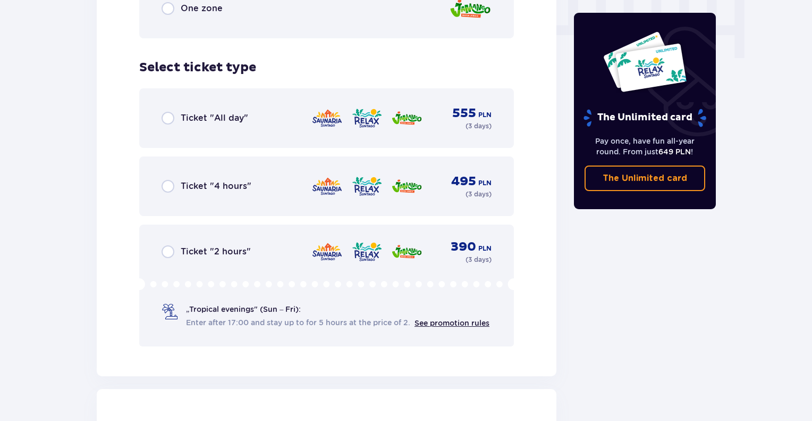
click at [169, 112] on input "radio" at bounding box center [168, 118] width 13 height 13
radio input "true"
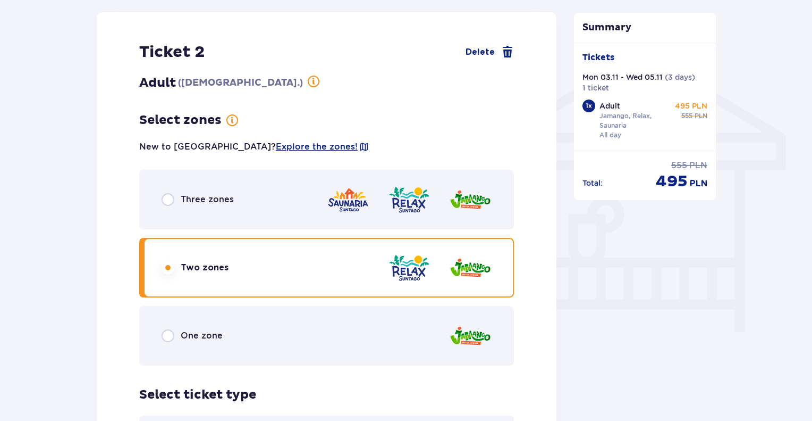
scroll to position [814, 0]
click at [170, 194] on input "radio" at bounding box center [168, 200] width 13 height 13
radio input "true"
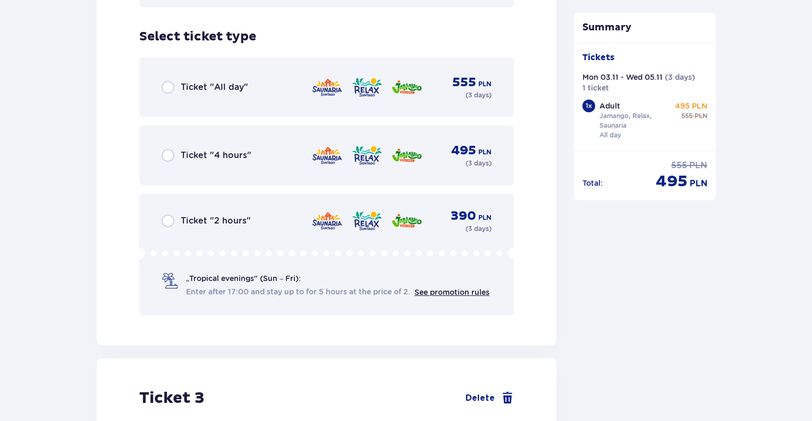
scroll to position [1180, 0]
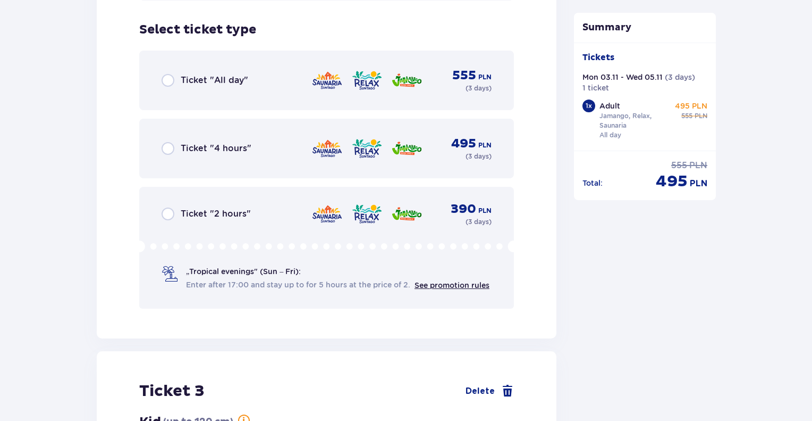
click at [167, 74] on input "radio" at bounding box center [168, 80] width 13 height 13
radio input "true"
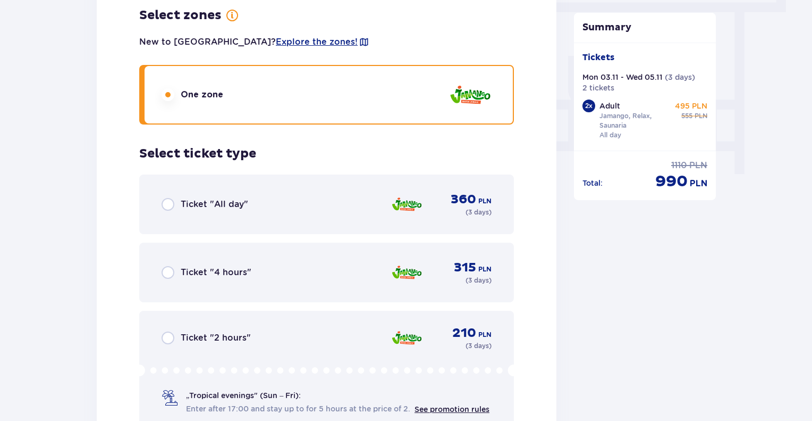
scroll to position [960, 0]
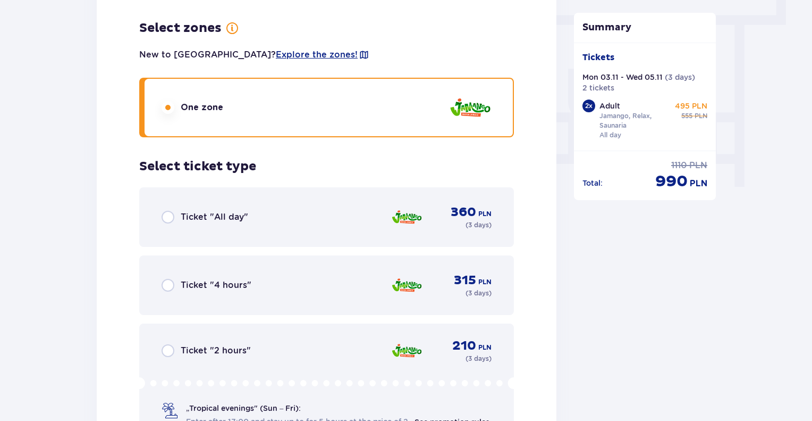
click at [167, 211] on input "radio" at bounding box center [168, 217] width 13 height 13
radio input "true"
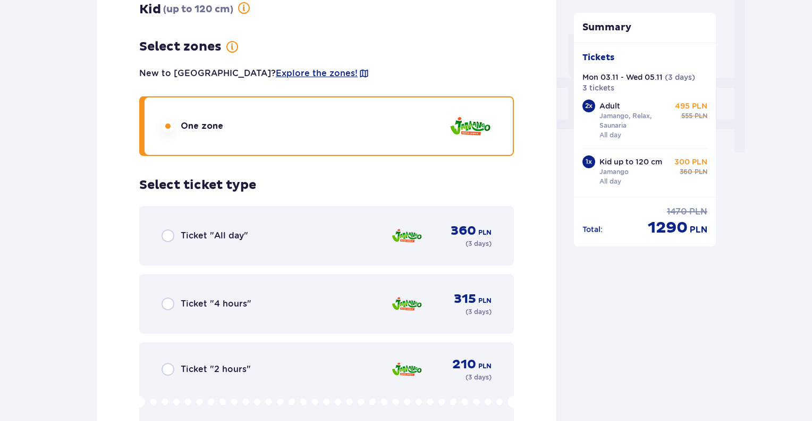
scroll to position [1000, 0]
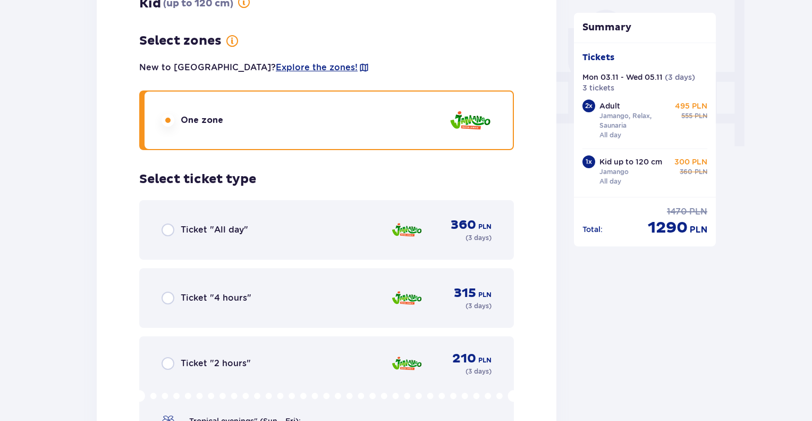
click at [168, 226] on div "Ticket "All day" 360 PLN ( 3 days )" at bounding box center [327, 230] width 330 height 26
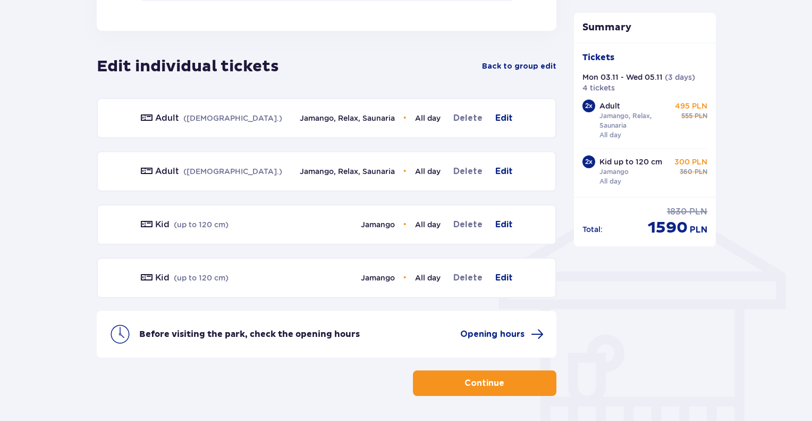
scroll to position [676, 0]
click at [474, 377] on p "Continue" at bounding box center [485, 383] width 40 height 12
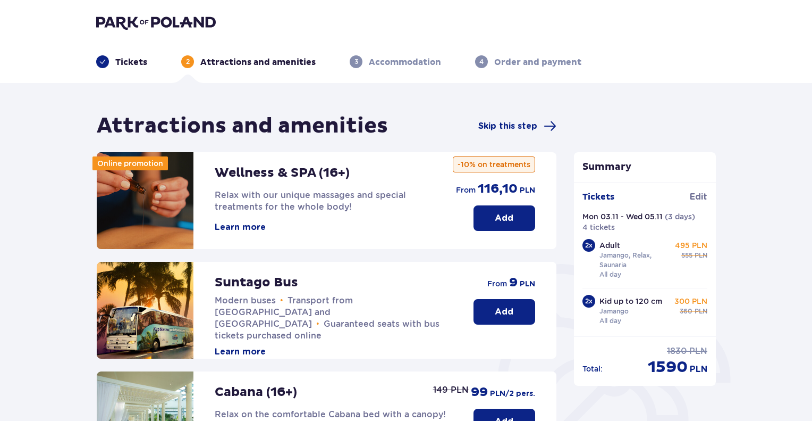
scroll to position [6, 0]
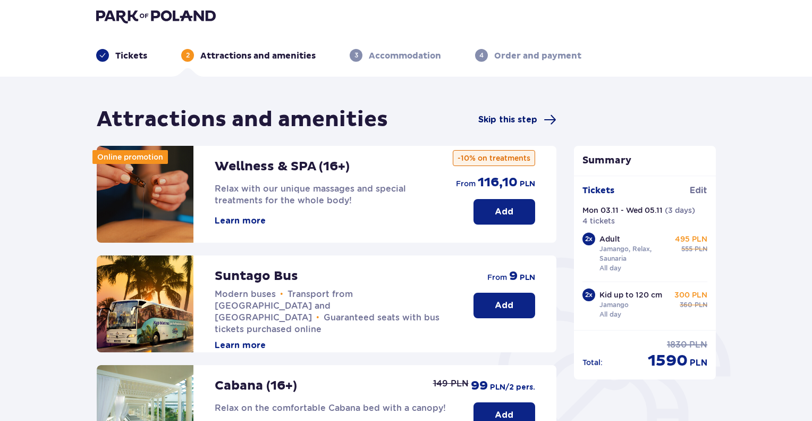
click at [518, 119] on span "Skip this step" at bounding box center [507, 120] width 59 height 12
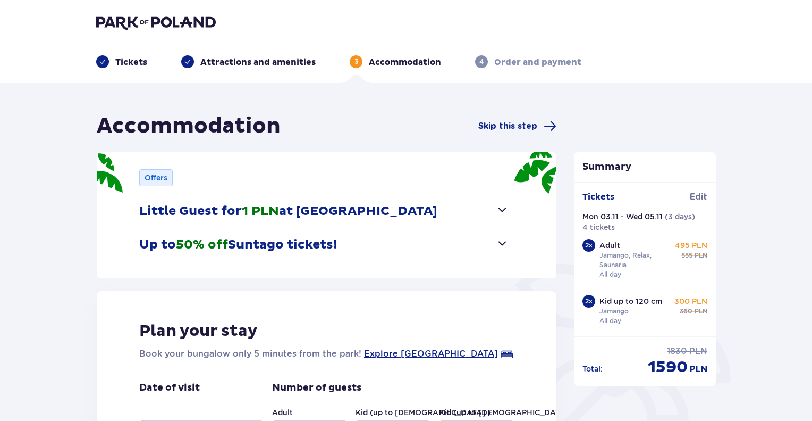
click at [443, 201] on button "Little Guest for 1 PLN at [GEOGRAPHIC_DATA]" at bounding box center [323, 211] width 369 height 33
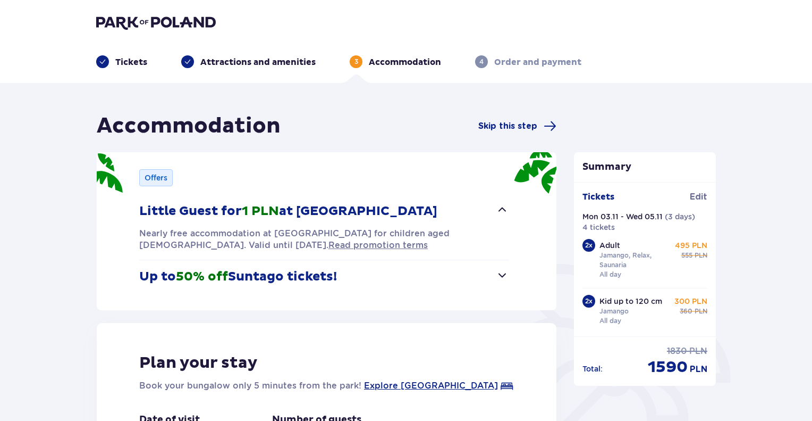
click at [413, 207] on button "Little Guest for 1 PLN at [GEOGRAPHIC_DATA]" at bounding box center [323, 211] width 369 height 33
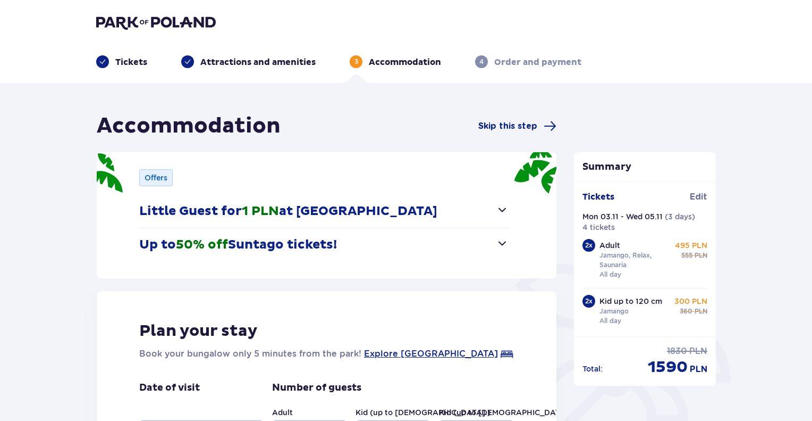
click at [400, 240] on button "Up to 50% off Suntago tickets!" at bounding box center [323, 244] width 369 height 33
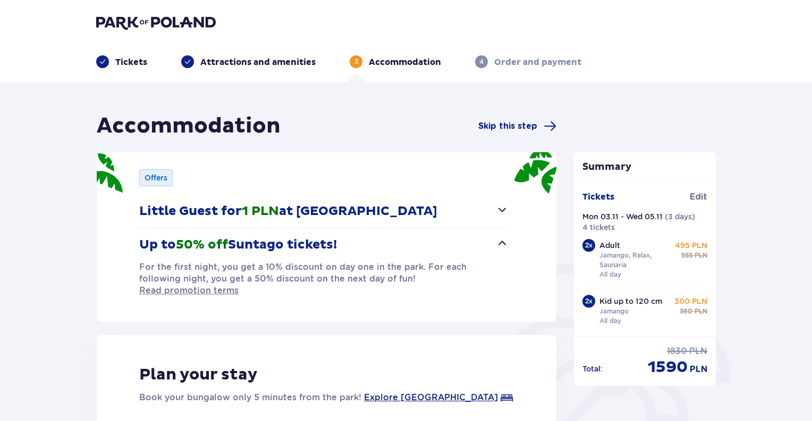
click at [400, 240] on button "Up to 50% off Suntago tickets!" at bounding box center [323, 244] width 369 height 33
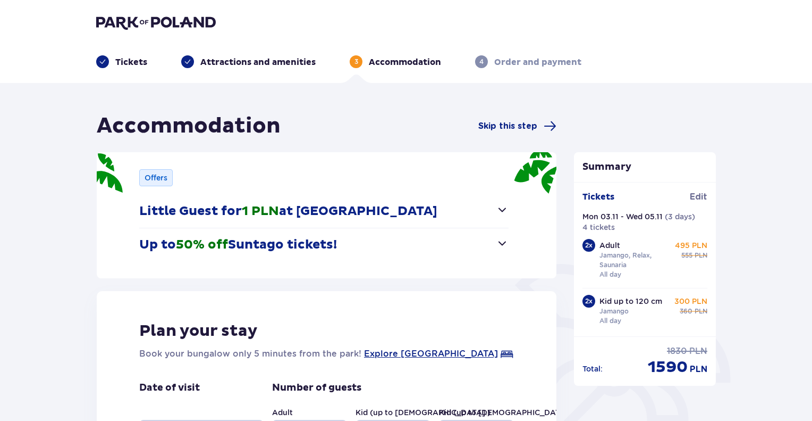
click at [404, 210] on p "Little Guest for 1 PLN at [GEOGRAPHIC_DATA]" at bounding box center [288, 211] width 298 height 16
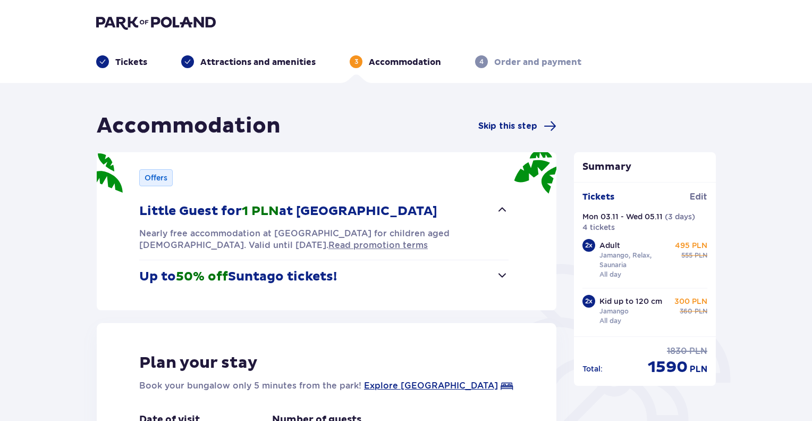
click at [404, 210] on p "Little Guest for 1 PLN at [GEOGRAPHIC_DATA]" at bounding box center [288, 211] width 298 height 16
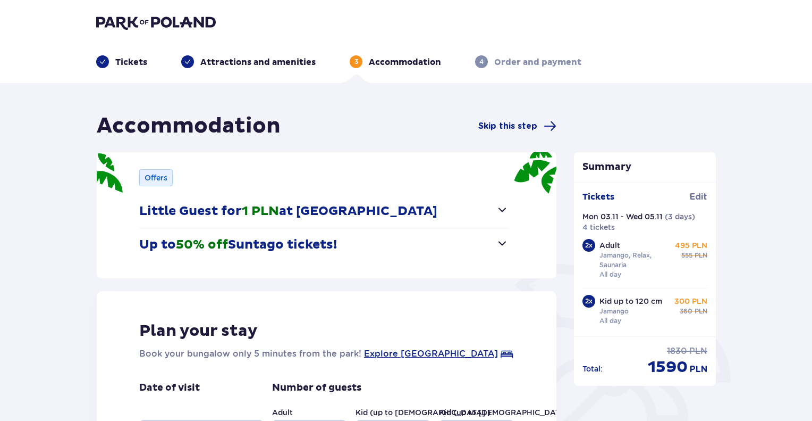
click at [404, 210] on p "Little Guest for 1 PLN at [GEOGRAPHIC_DATA]" at bounding box center [288, 211] width 298 height 16
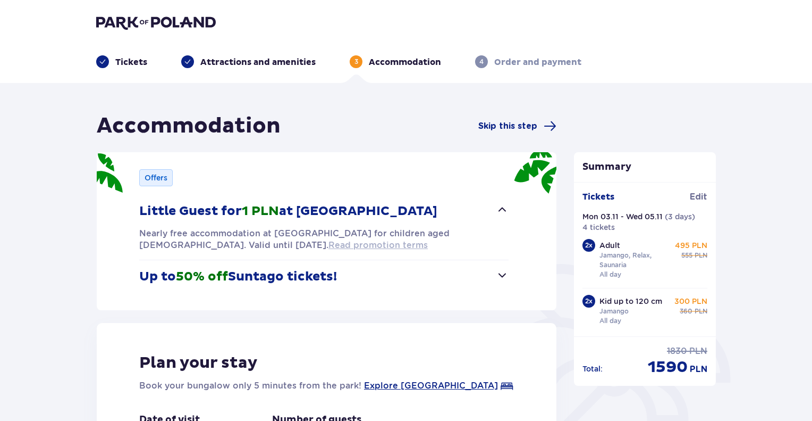
click at [329, 247] on span "Read promotion terms" at bounding box center [378, 245] width 99 height 12
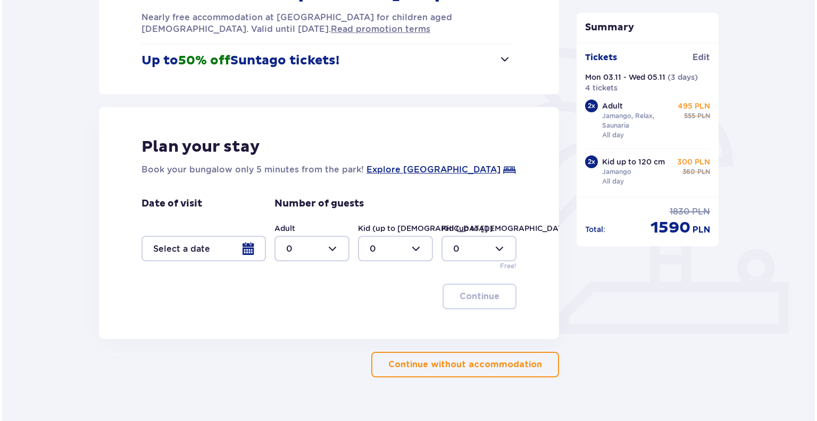
scroll to position [216, 0]
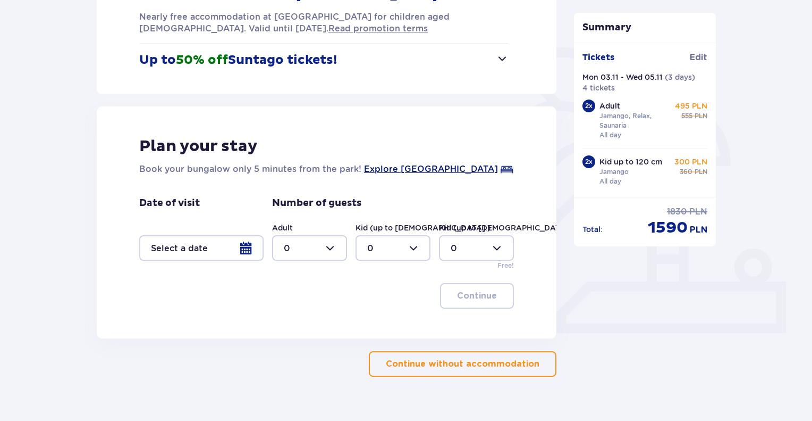
click at [443, 167] on span "Explore [GEOGRAPHIC_DATA]" at bounding box center [431, 169] width 134 height 13
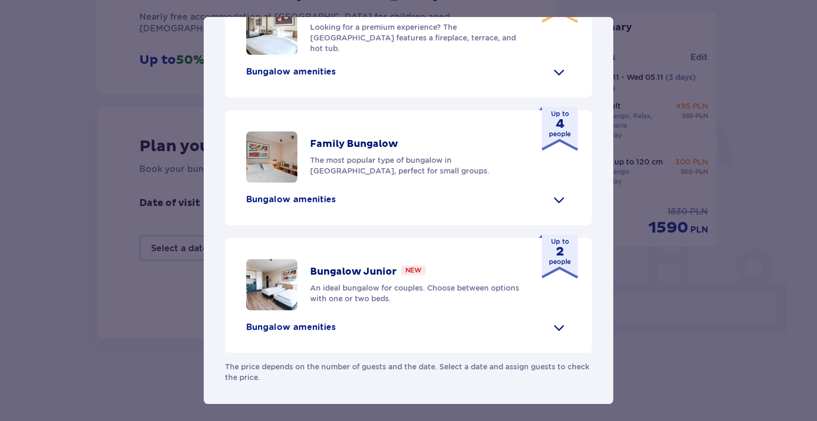
scroll to position [436, 0]
click at [318, 205] on p "Bungalow amenities" at bounding box center [290, 200] width 89 height 12
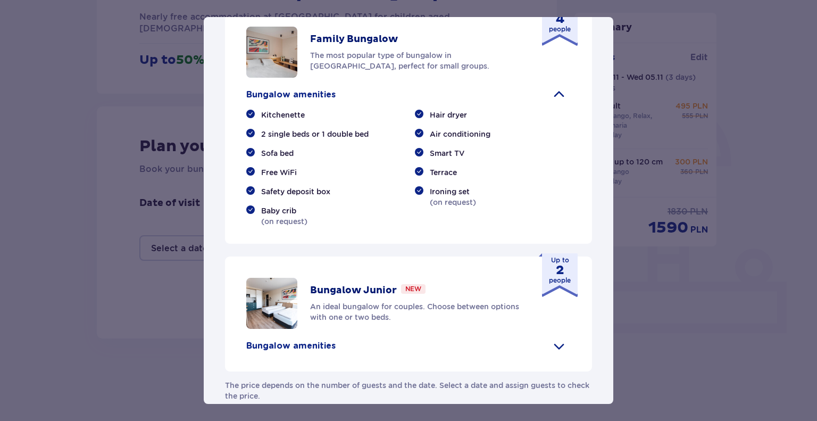
scroll to position [485, 0]
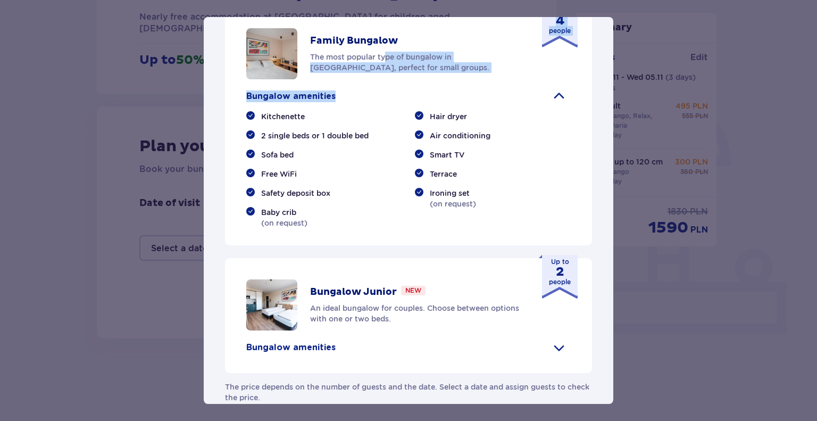
drag, startPoint x: 388, startPoint y: 190, endPoint x: 553, endPoint y: 225, distance: 169.4
click at [553, 225] on div "Family Bungalow The most popular type of bungalow in [GEOGRAPHIC_DATA], perfect…" at bounding box center [408, 126] width 367 height 238
click at [553, 105] on span at bounding box center [558, 96] width 17 height 17
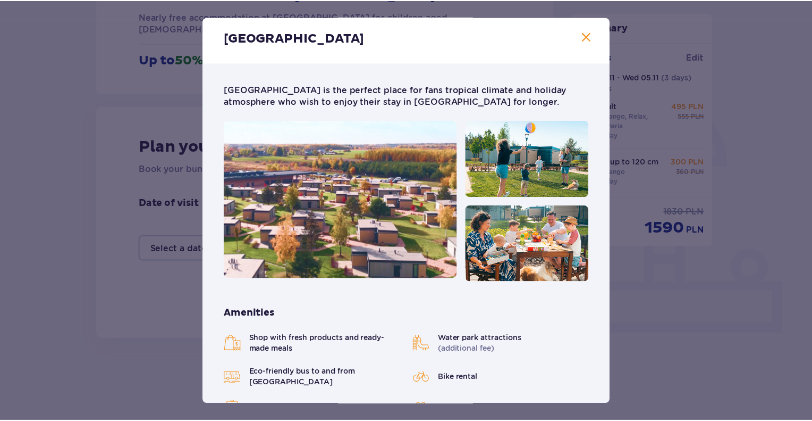
scroll to position [0, 0]
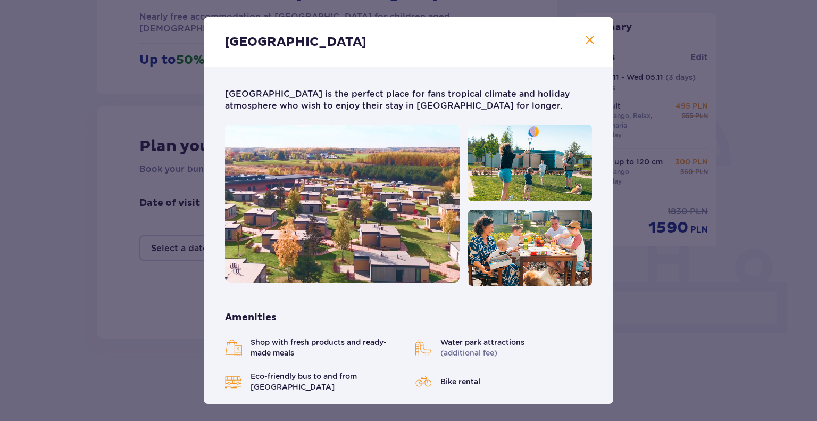
click at [587, 40] on span "Close" at bounding box center [589, 40] width 13 height 13
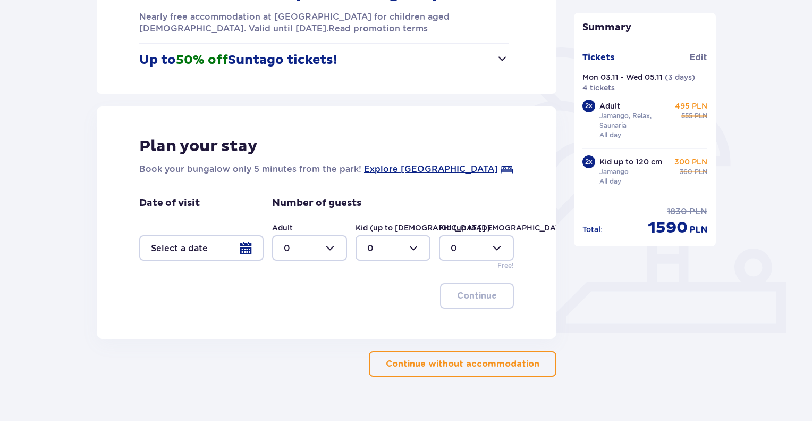
click at [211, 251] on div at bounding box center [201, 248] width 124 height 26
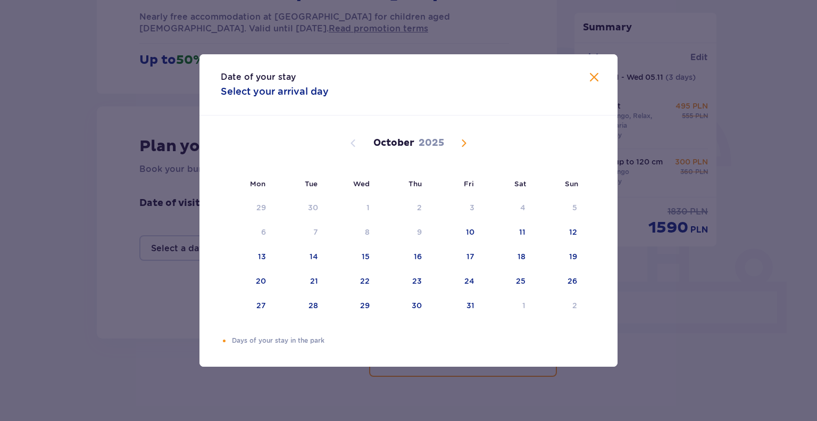
click at [464, 142] on span "Next month" at bounding box center [463, 143] width 13 height 13
click at [261, 233] on div "3" at bounding box center [263, 231] width 5 height 11
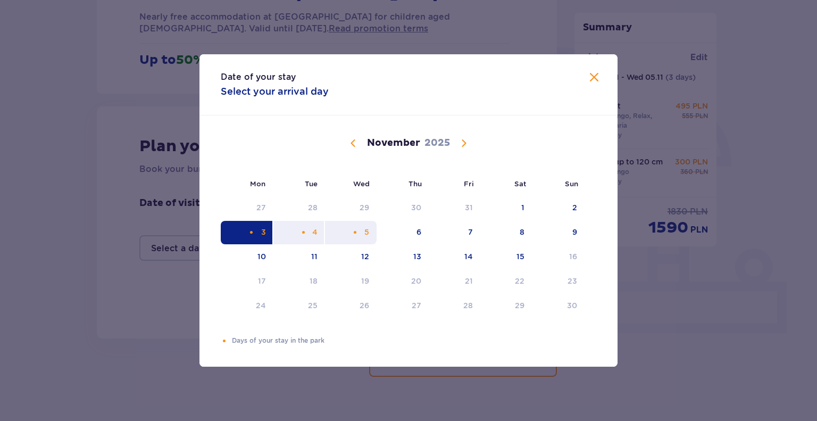
click at [361, 231] on div "5" at bounding box center [351, 232] width 52 height 23
type input "[DATE] - [DATE]"
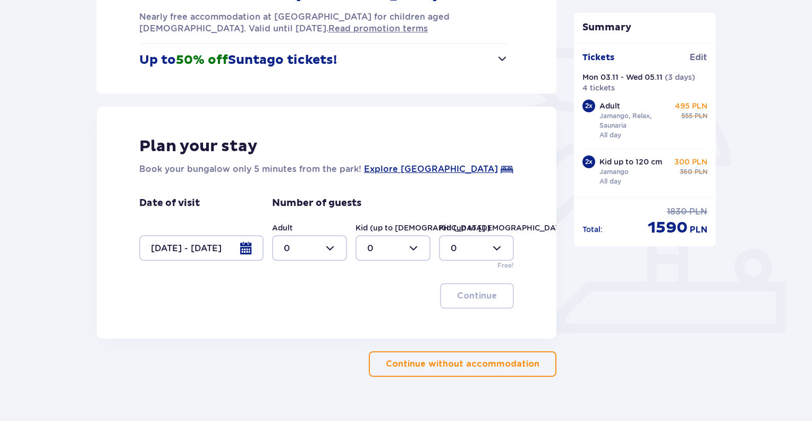
click at [312, 249] on div at bounding box center [309, 248] width 75 height 26
click at [294, 326] on div "2" at bounding box center [310, 325] width 52 height 12
type input "2"
click at [391, 246] on div at bounding box center [393, 248] width 75 height 26
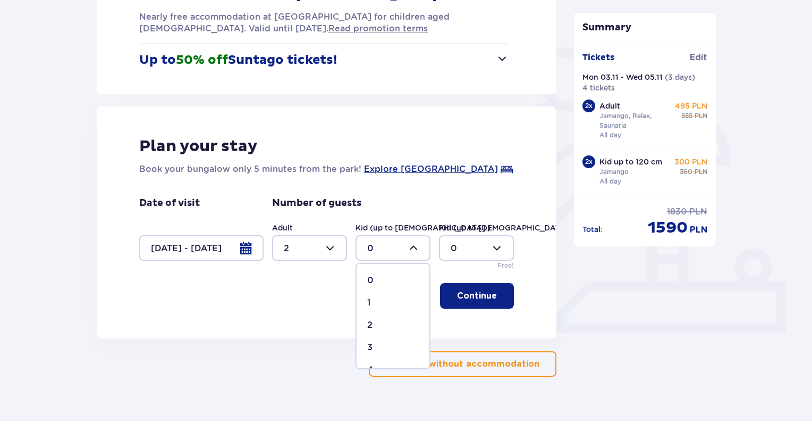
click at [375, 323] on div "2" at bounding box center [393, 325] width 52 height 12
type input "2"
click at [472, 297] on p "Continue" at bounding box center [477, 296] width 40 height 12
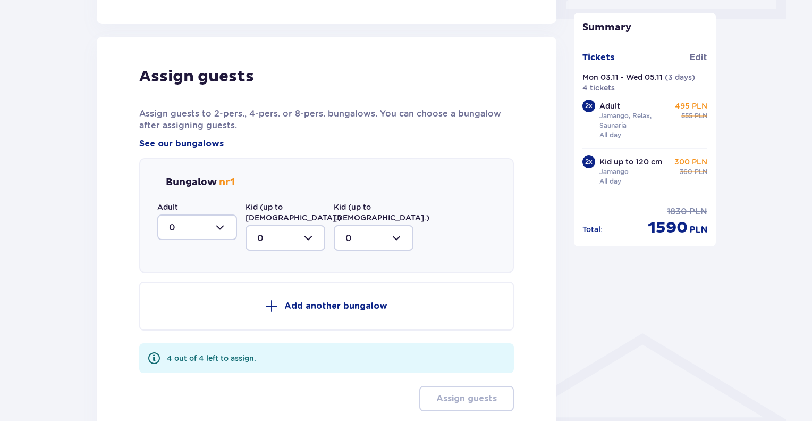
scroll to position [528, 0]
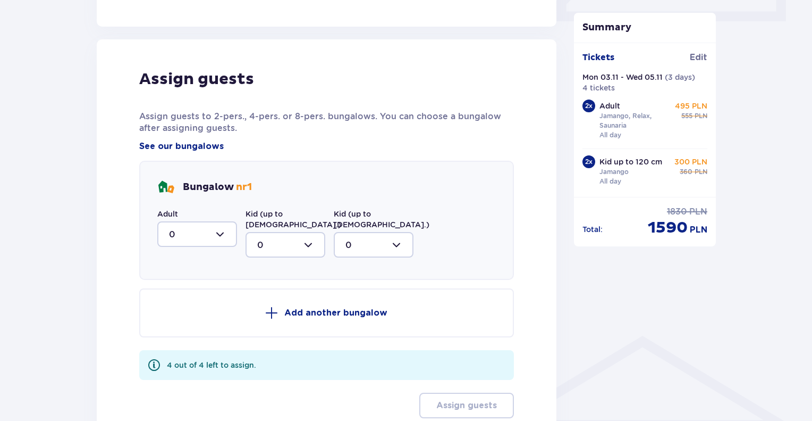
click at [183, 236] on div at bounding box center [197, 234] width 80 height 26
click at [179, 313] on div "2" at bounding box center [197, 311] width 56 height 12
type input "2"
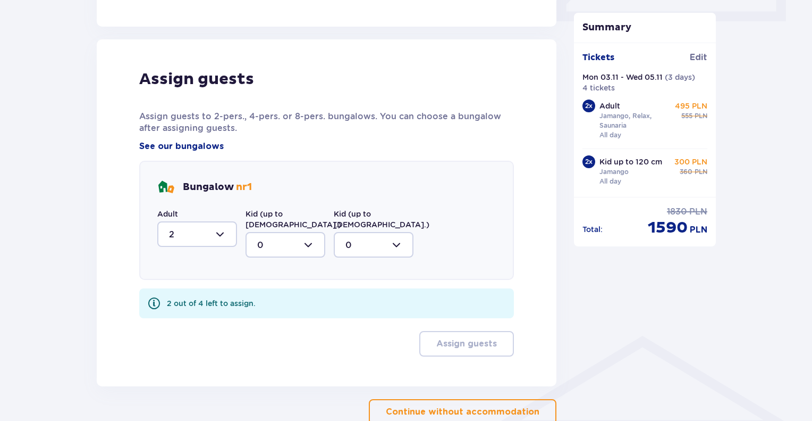
click at [282, 233] on div at bounding box center [286, 245] width 80 height 26
click at [273, 316] on div "2" at bounding box center [285, 322] width 56 height 12
type input "2"
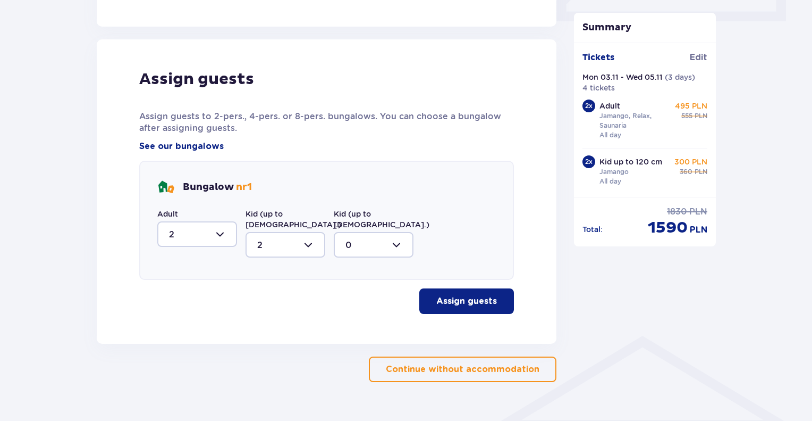
click at [473, 295] on p "Assign guests" at bounding box center [466, 301] width 61 height 12
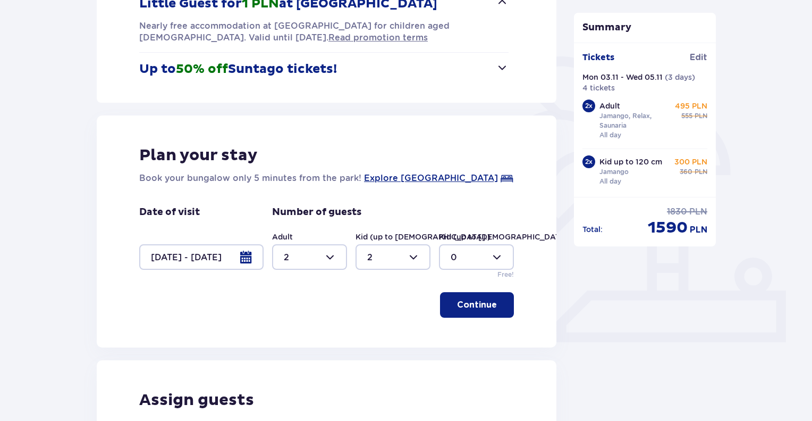
scroll to position [207, 0]
click at [246, 257] on div at bounding box center [201, 258] width 124 height 26
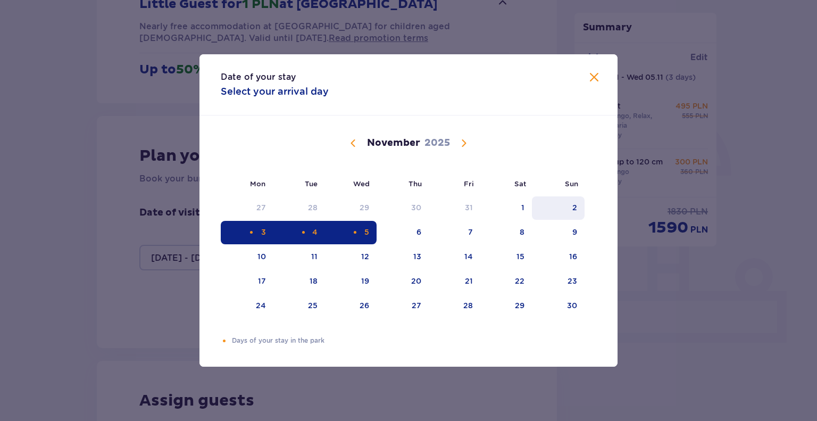
click at [575, 207] on div "2" at bounding box center [574, 207] width 5 height 11
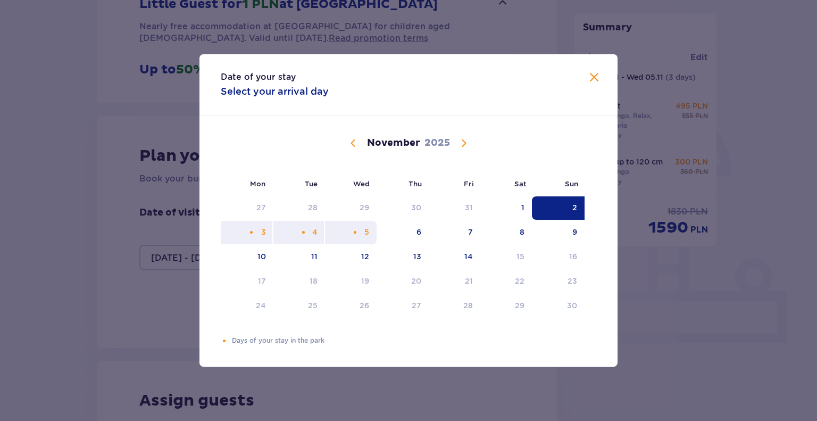
click at [364, 234] on div "5" at bounding box center [366, 231] width 5 height 11
type input "[DATE] - [DATE]"
type input "0"
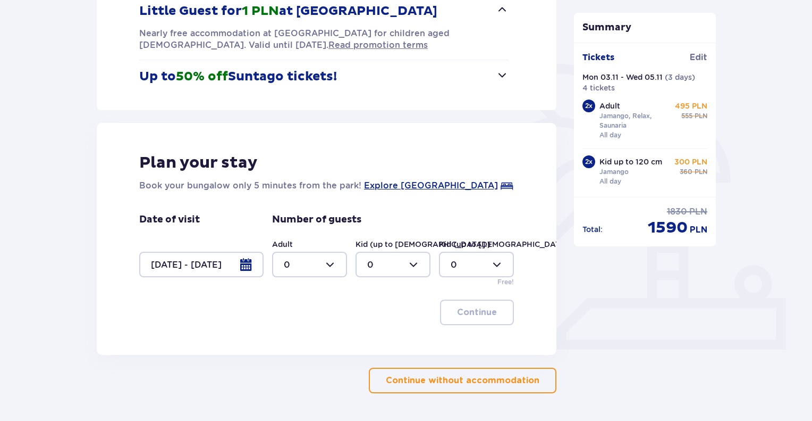
scroll to position [198, 0]
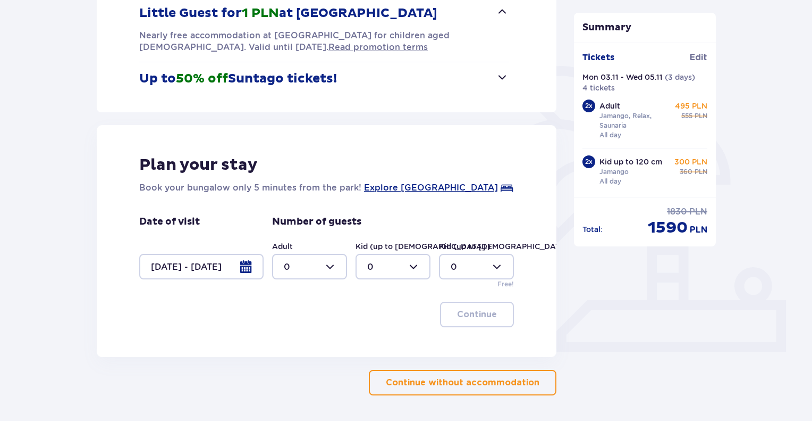
click at [310, 264] on div at bounding box center [309, 267] width 75 height 26
click at [296, 344] on div "2" at bounding box center [310, 344] width 52 height 12
type input "2"
click at [391, 266] on div at bounding box center [393, 267] width 75 height 26
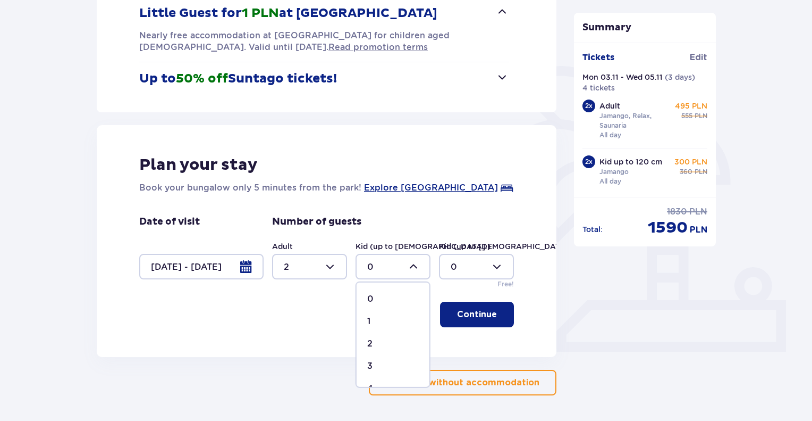
click at [381, 344] on div "2" at bounding box center [393, 344] width 52 height 12
type input "2"
click at [478, 313] on p "Continue" at bounding box center [477, 314] width 40 height 12
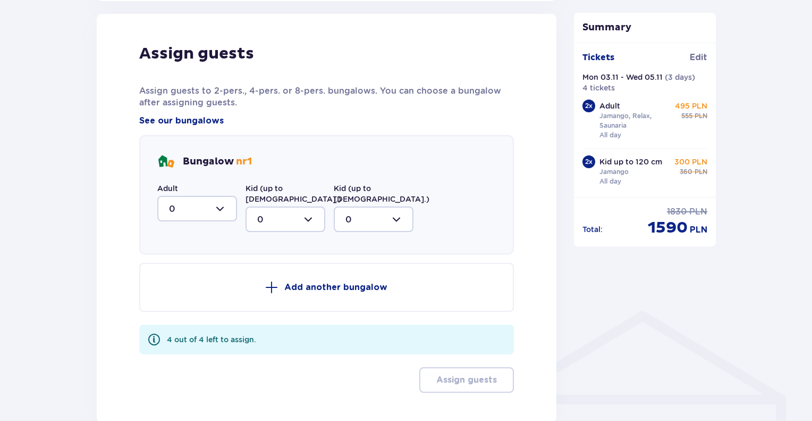
scroll to position [554, 0]
click at [200, 203] on div at bounding box center [197, 208] width 80 height 26
click at [182, 284] on div "2" at bounding box center [197, 285] width 56 height 12
type input "2"
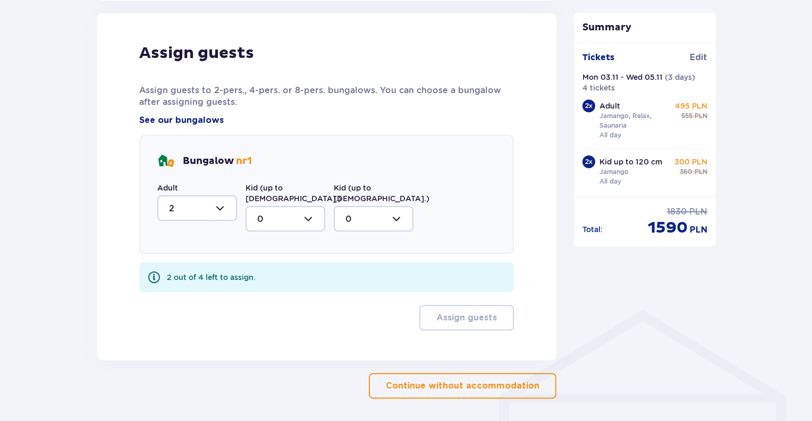
click at [278, 212] on div at bounding box center [286, 219] width 80 height 26
click at [272, 290] on div "2" at bounding box center [285, 296] width 56 height 12
type input "2"
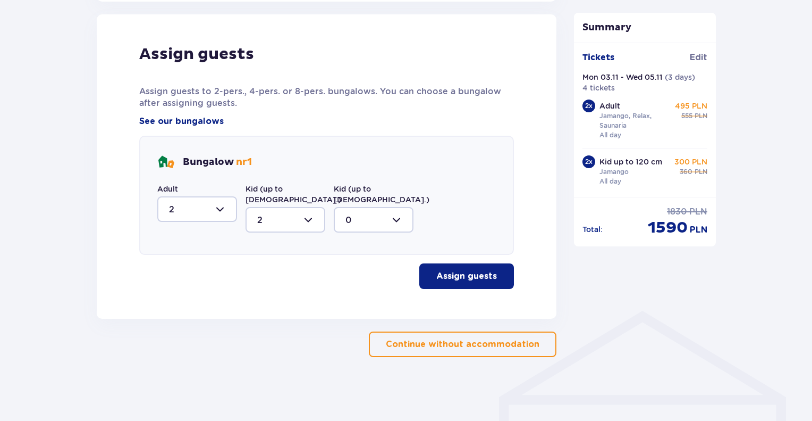
scroll to position [541, 0]
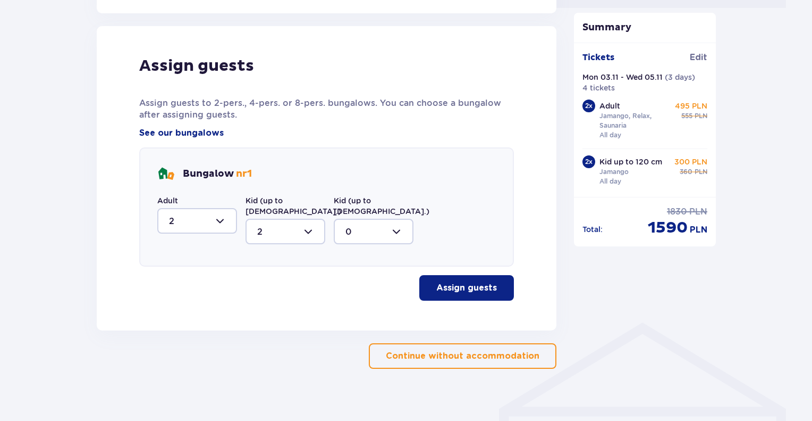
click at [451, 282] on p "Assign guests" at bounding box center [466, 288] width 61 height 12
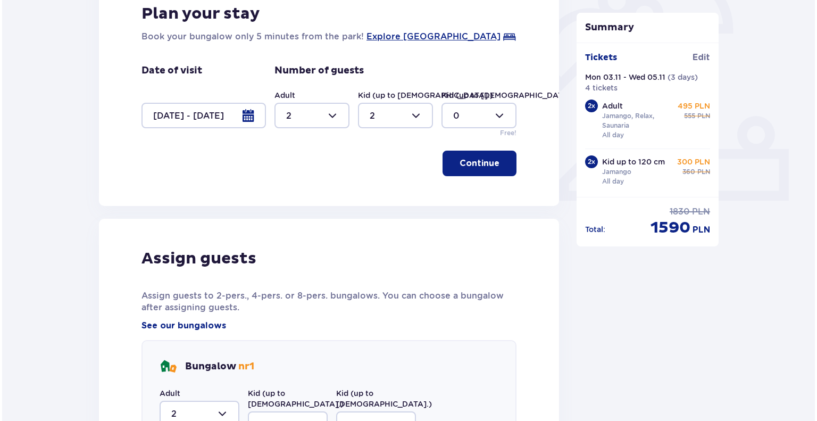
scroll to position [349, 0]
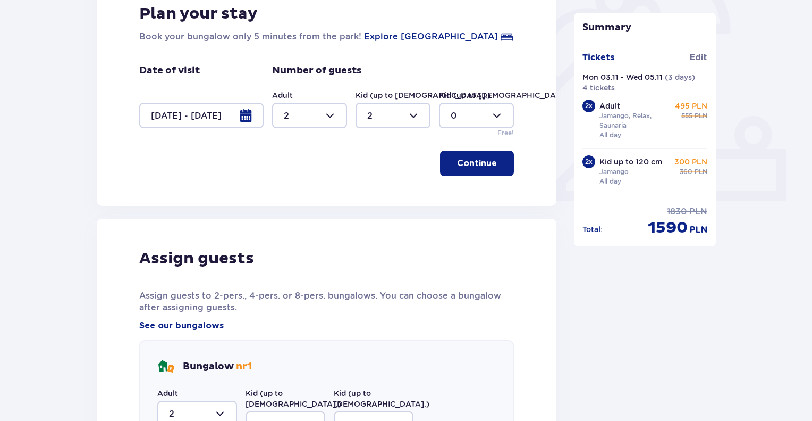
click at [246, 107] on div at bounding box center [201, 116] width 124 height 26
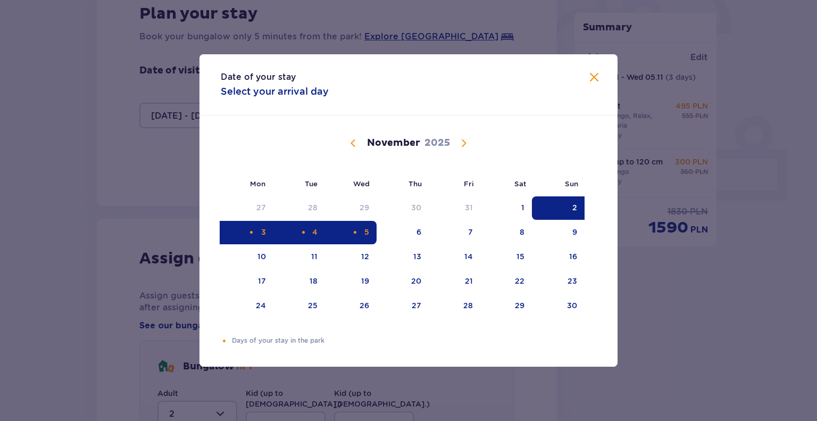
click at [569, 207] on div "2" at bounding box center [558, 207] width 53 height 23
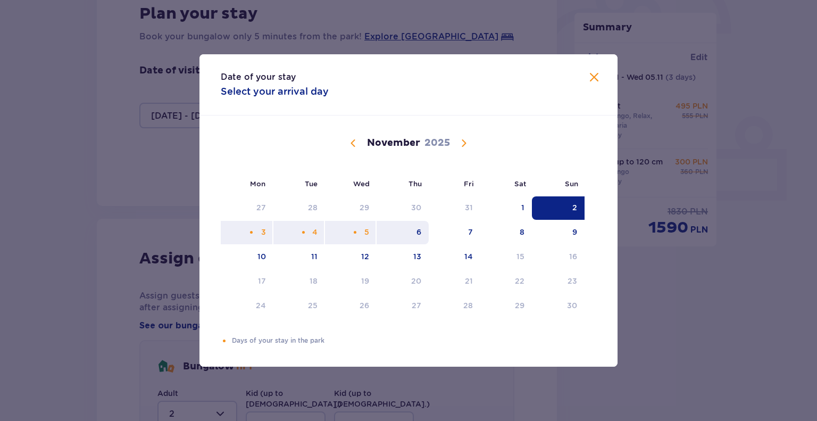
click at [408, 232] on div "6" at bounding box center [402, 232] width 53 height 23
type input "[DATE] - [DATE]"
type input "0"
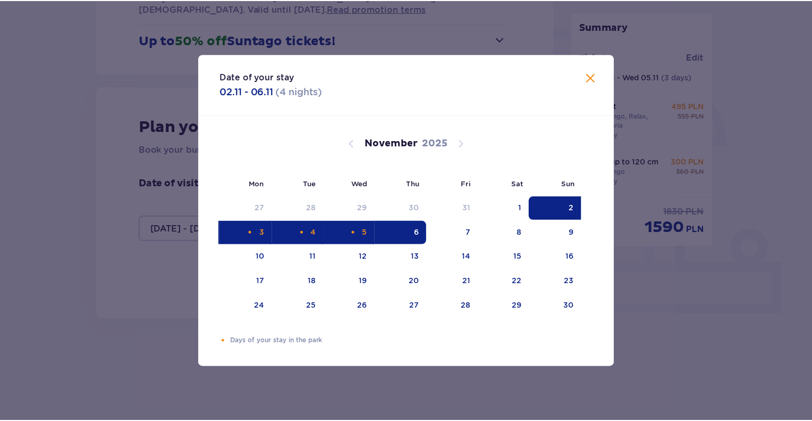
scroll to position [236, 0]
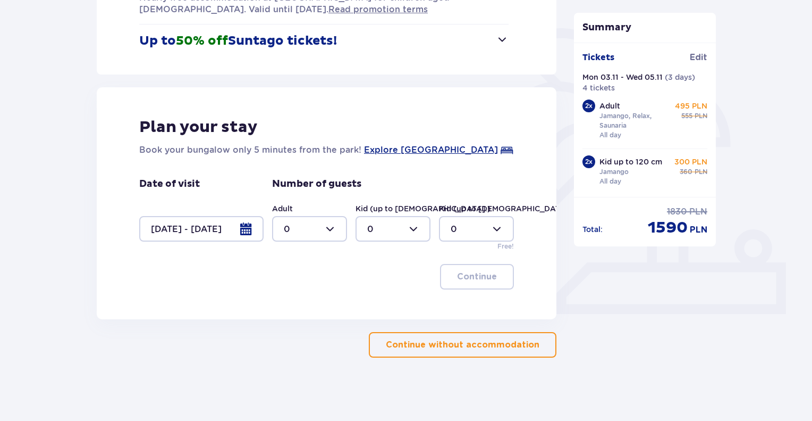
click at [304, 230] on div at bounding box center [309, 229] width 75 height 26
click at [300, 302] on div "2" at bounding box center [310, 306] width 52 height 12
type input "2"
click at [389, 227] on div at bounding box center [393, 229] width 75 height 26
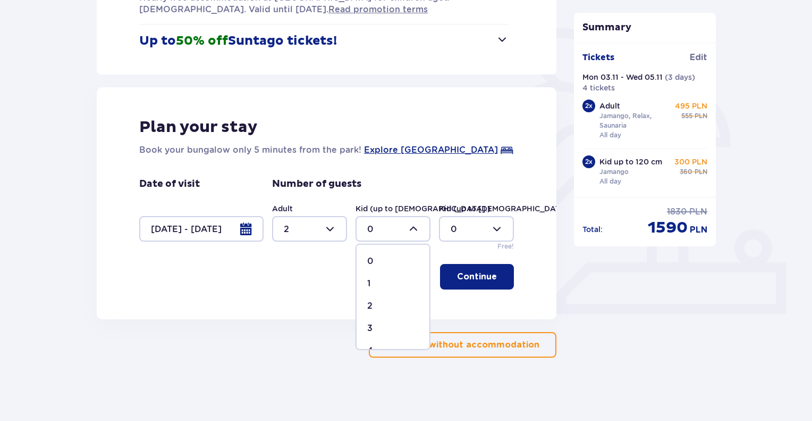
click at [382, 309] on div "2" at bounding box center [393, 306] width 52 height 12
type input "2"
click at [472, 280] on p "Continue" at bounding box center [477, 277] width 40 height 12
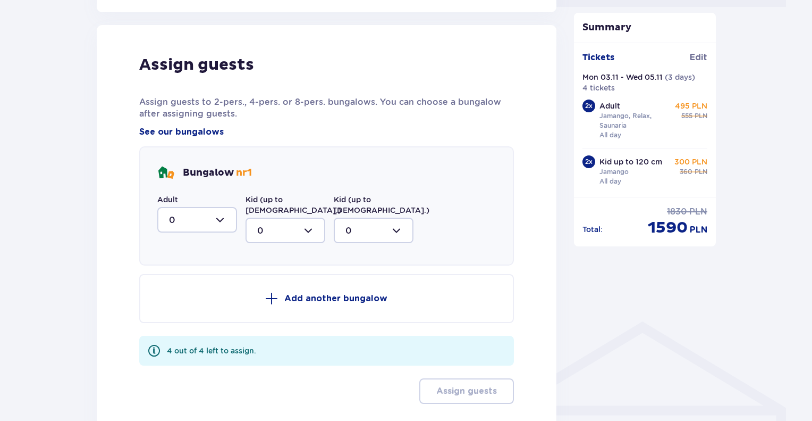
scroll to position [554, 0]
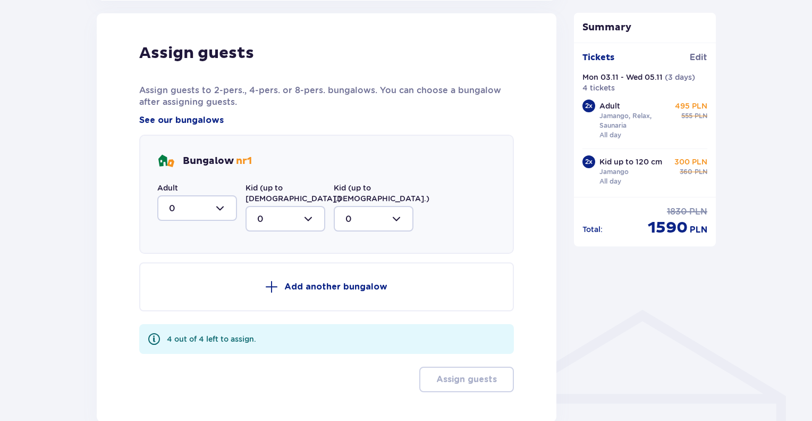
click at [217, 209] on div at bounding box center [197, 208] width 80 height 26
click at [186, 290] on span "2" at bounding box center [197, 285] width 78 height 22
type input "2"
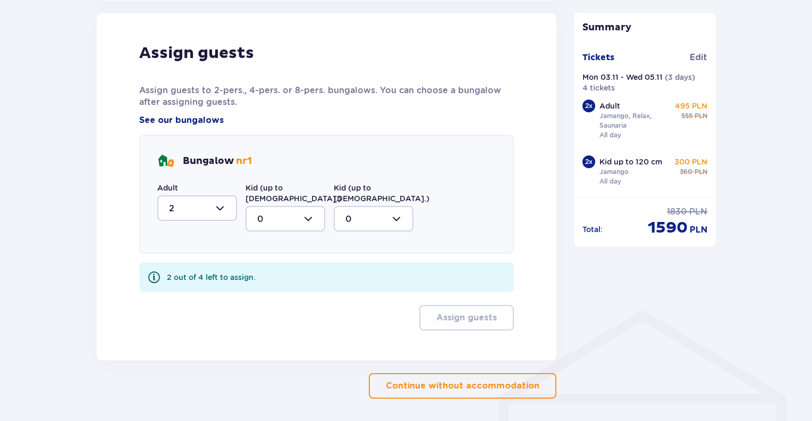
click at [272, 210] on div at bounding box center [286, 219] width 80 height 26
click at [281, 290] on div "2" at bounding box center [285, 296] width 56 height 12
type input "2"
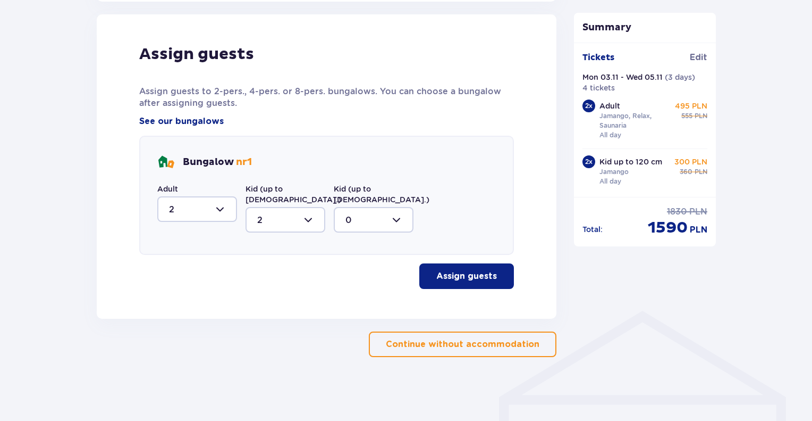
scroll to position [541, 0]
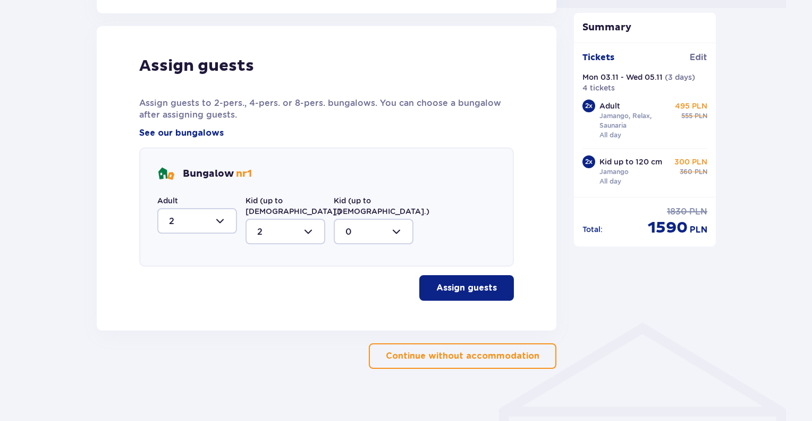
click at [472, 282] on p "Assign guests" at bounding box center [466, 288] width 61 height 12
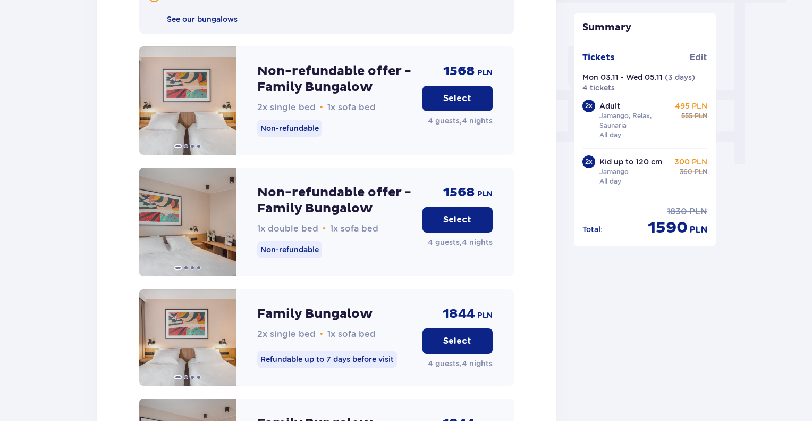
scroll to position [992, 0]
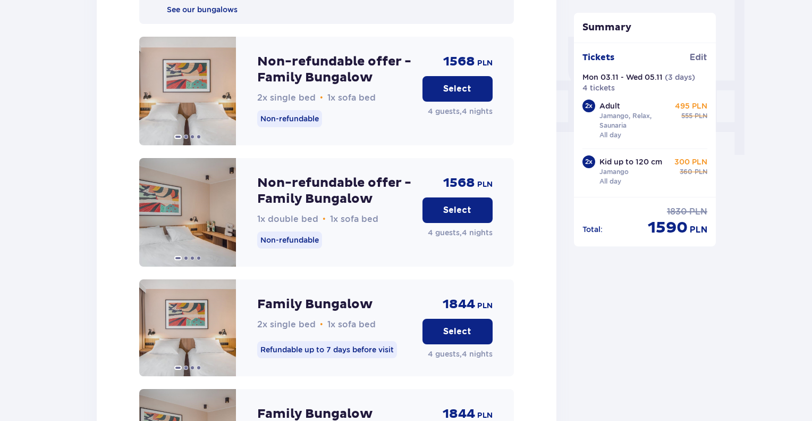
click at [458, 83] on p "Select" at bounding box center [457, 89] width 28 height 12
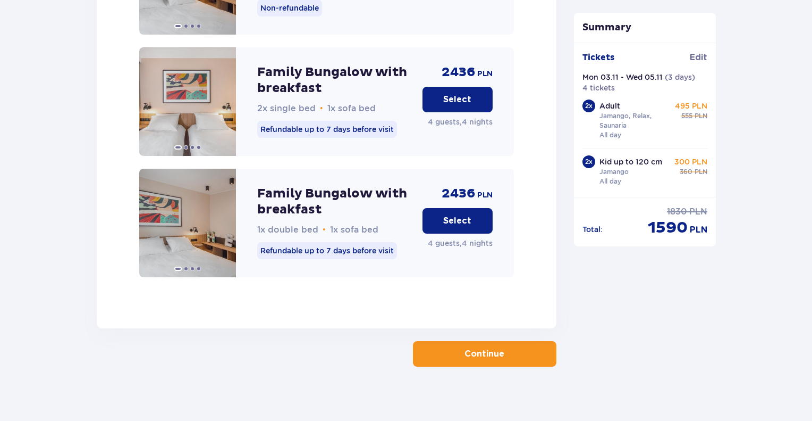
scroll to position [1718, 0]
click at [483, 349] on p "Continue" at bounding box center [485, 353] width 40 height 12
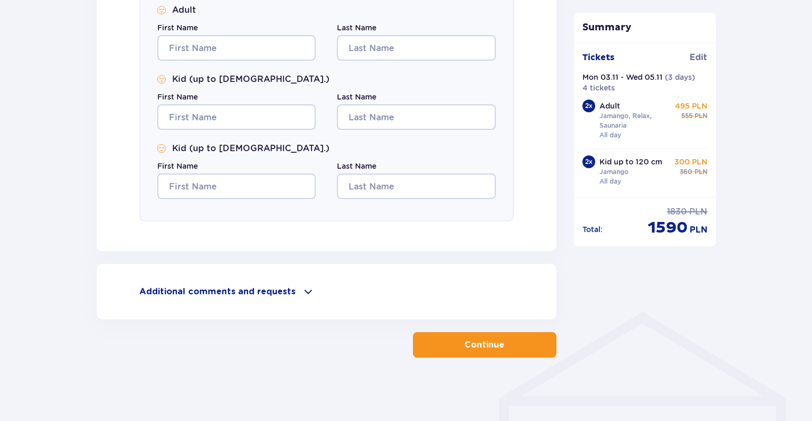
scroll to position [551, 0]
click at [274, 293] on p "Additional comments and requests" at bounding box center [217, 292] width 156 height 12
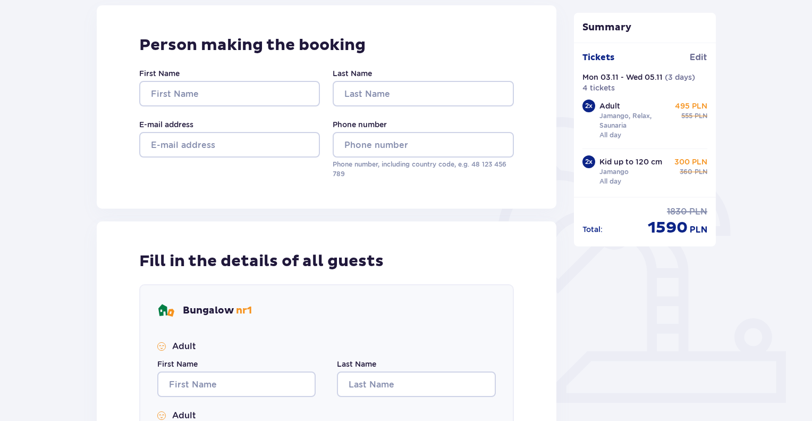
scroll to position [0, 0]
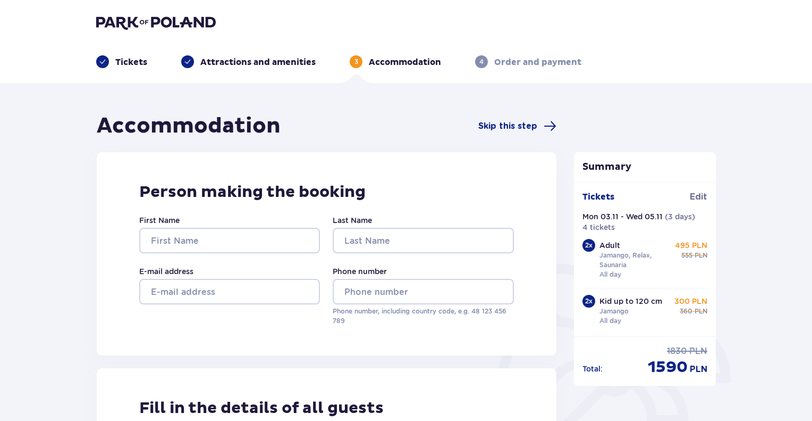
click at [139, 18] on img at bounding box center [156, 22] width 120 height 15
